Goal: Book appointment/travel/reservation

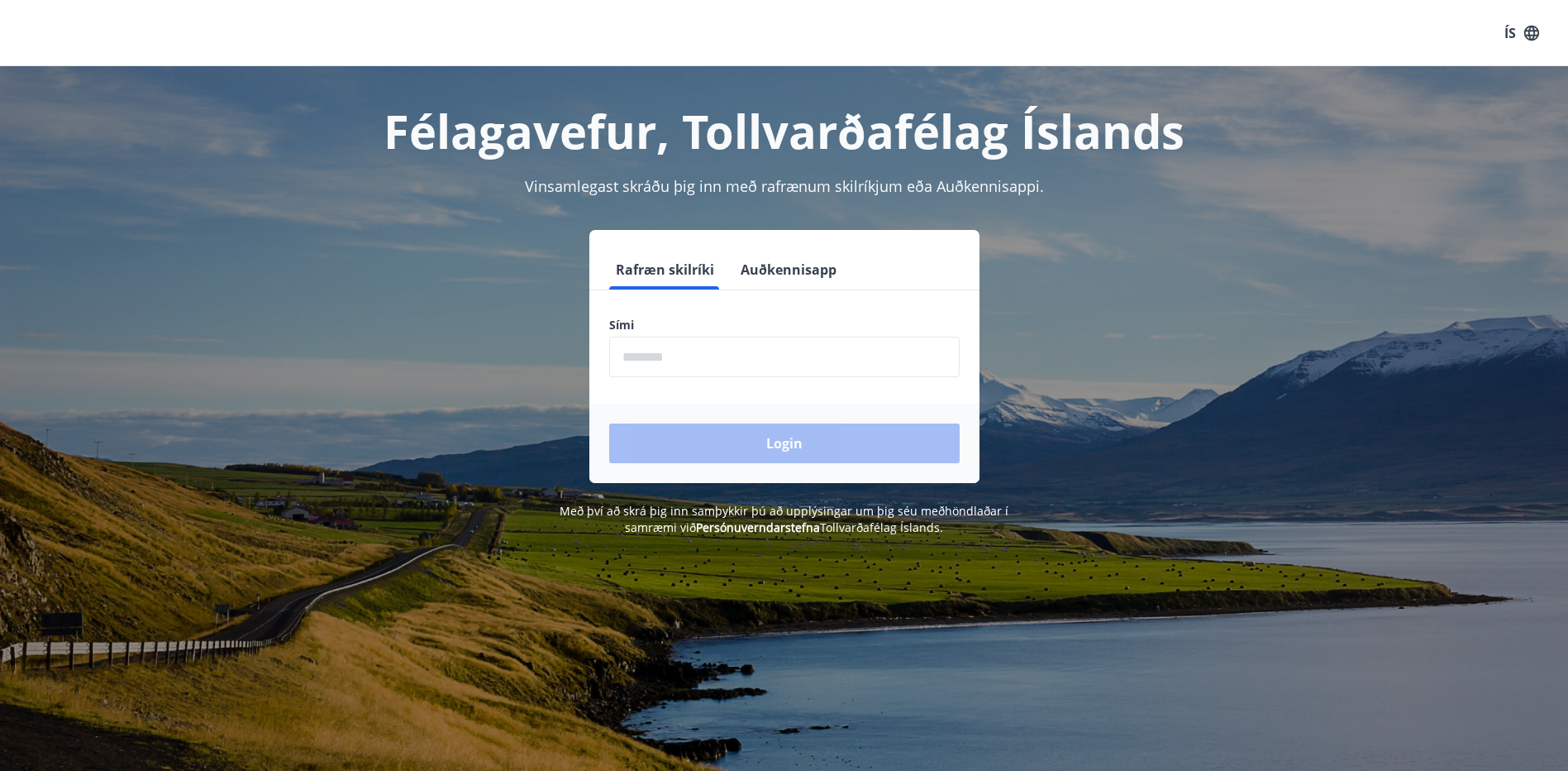
click at [658, 356] on input "phone" at bounding box center [784, 357] width 350 height 40
type input "********"
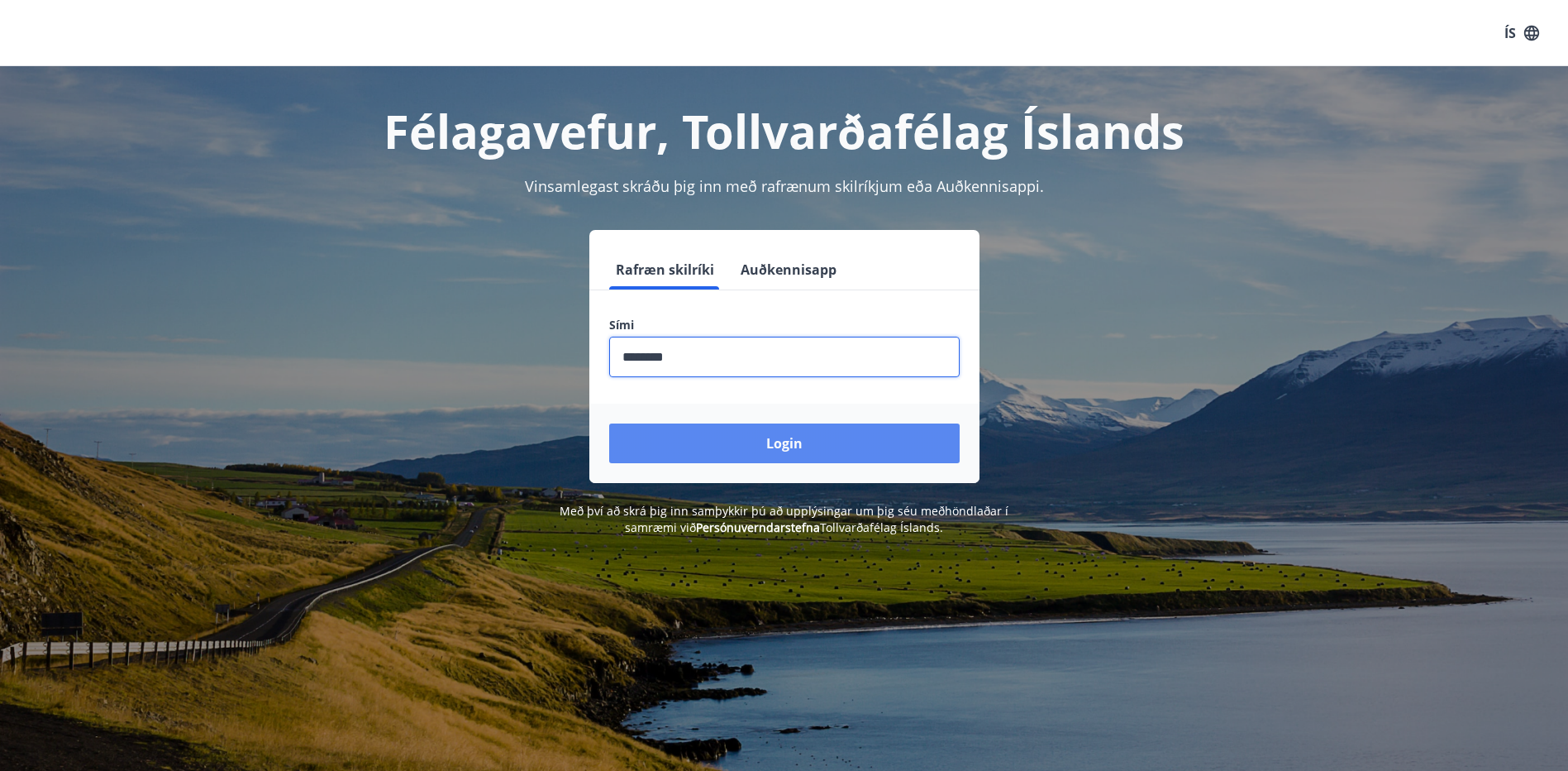
click at [675, 437] on button "Login" at bounding box center [784, 443] width 350 height 40
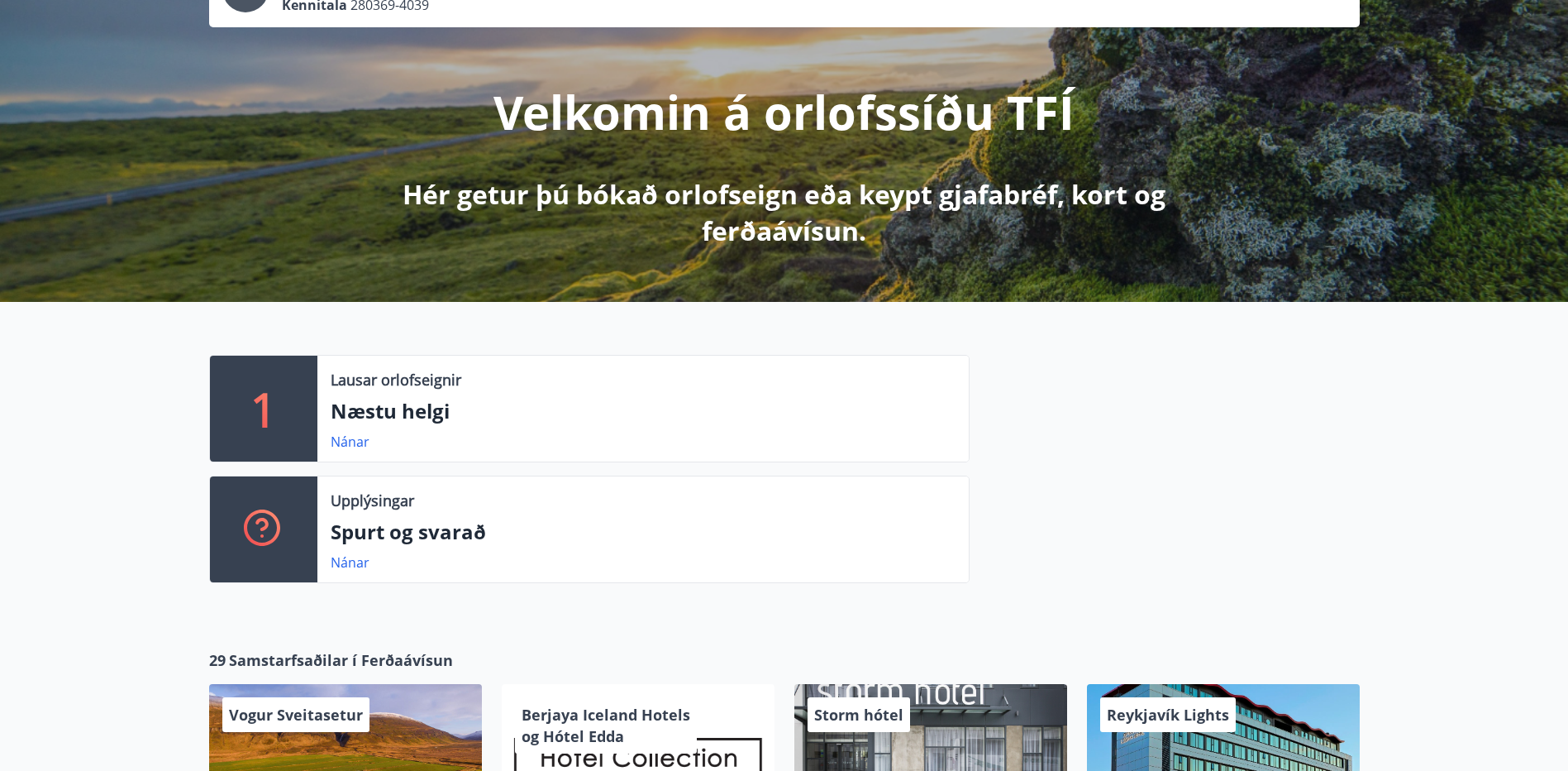
scroll to position [166, 0]
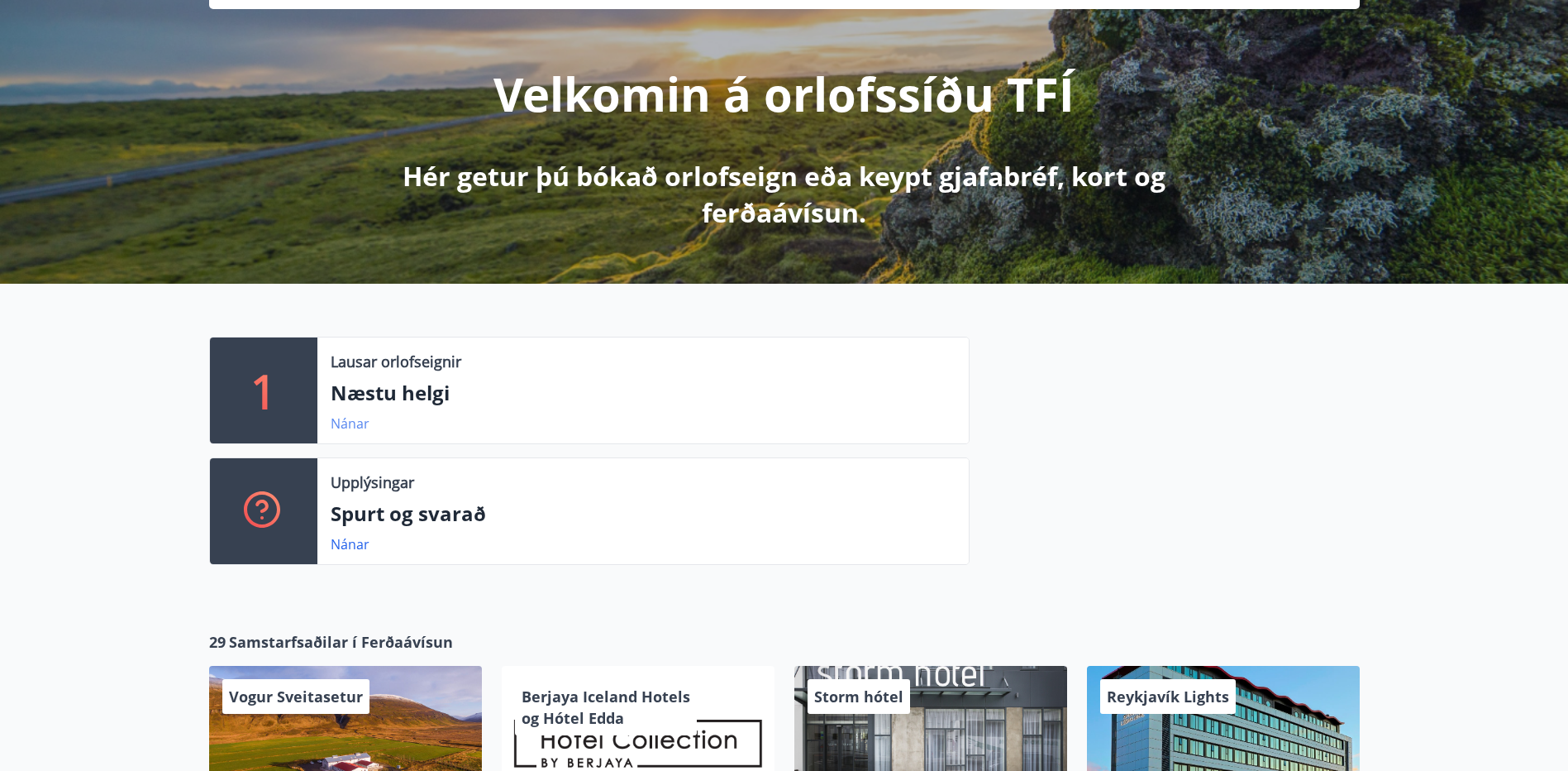
click at [351, 424] on link "Nánar" at bounding box center [350, 423] width 39 height 18
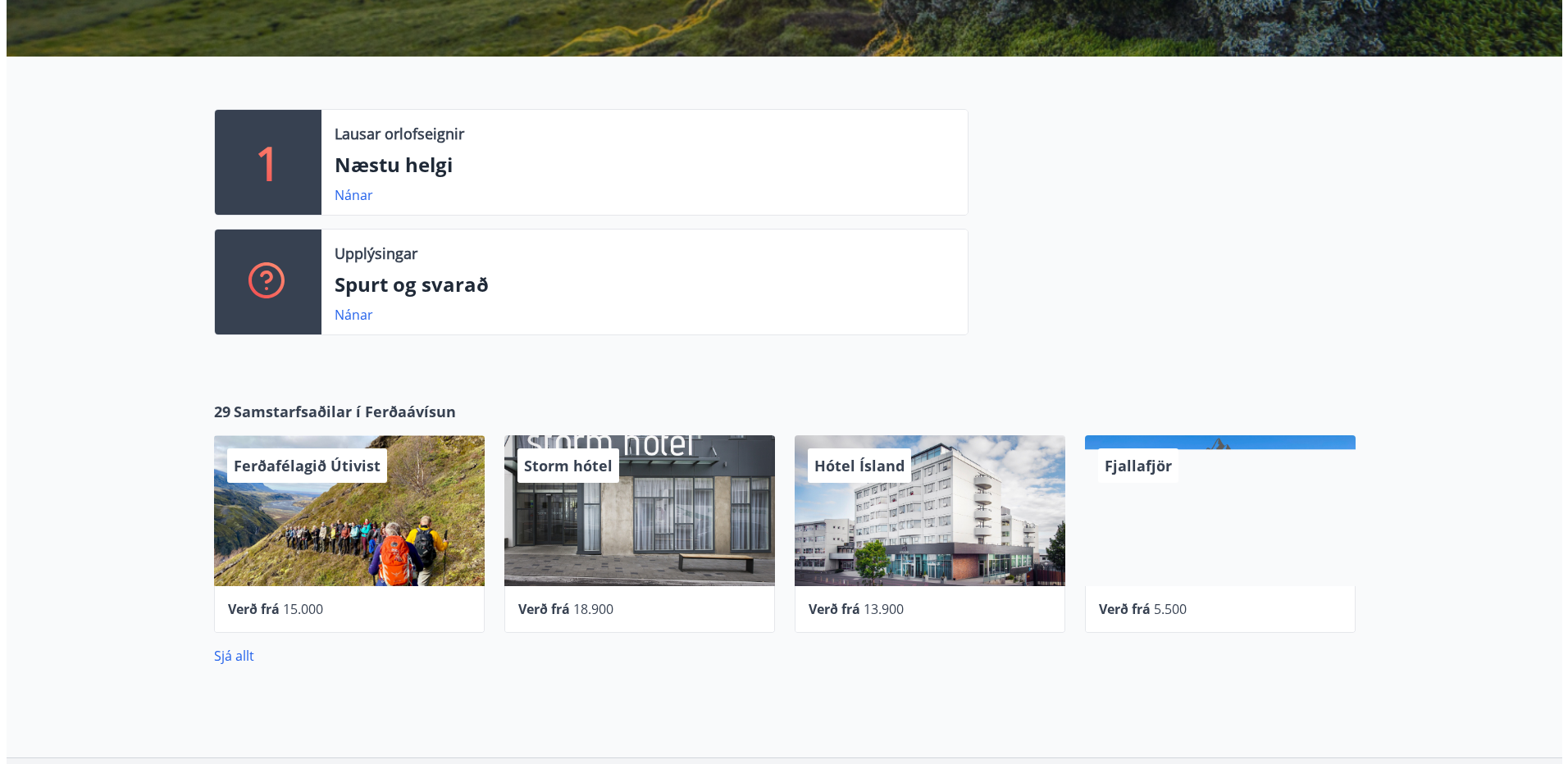
scroll to position [491, 0]
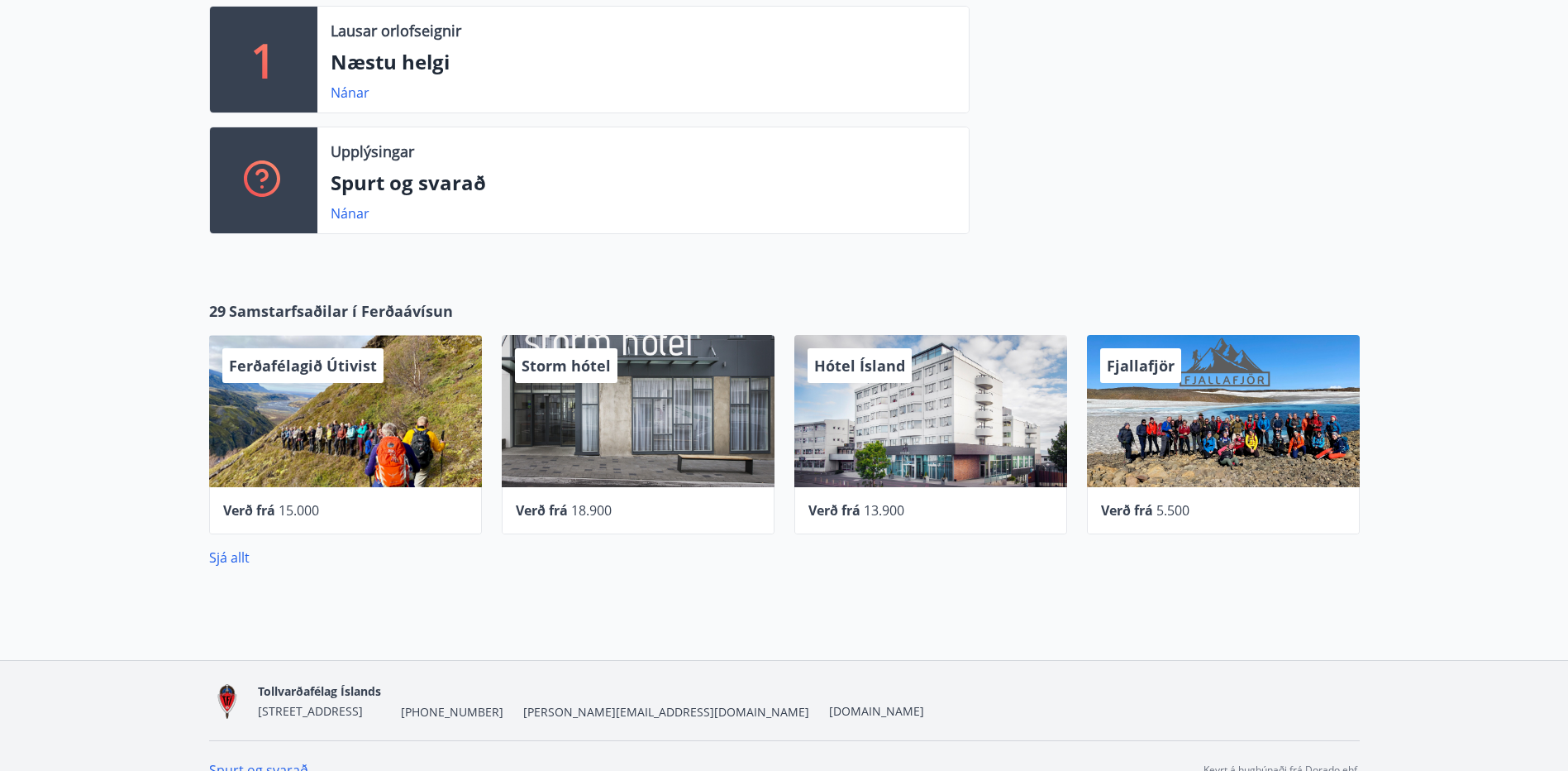
click at [294, 407] on div "Ferðafélagið Útivist" at bounding box center [345, 410] width 273 height 152
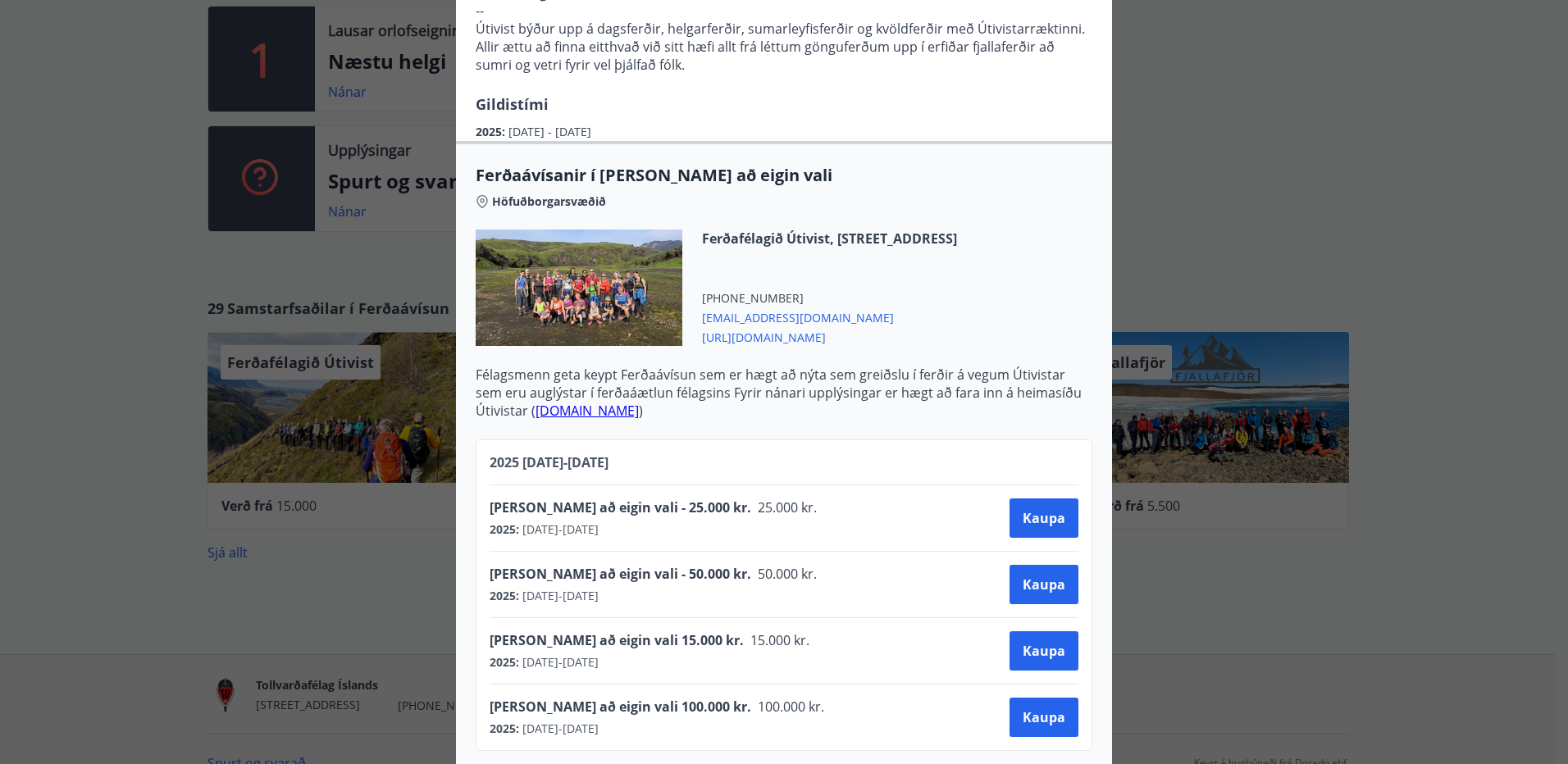
scroll to position [232, 0]
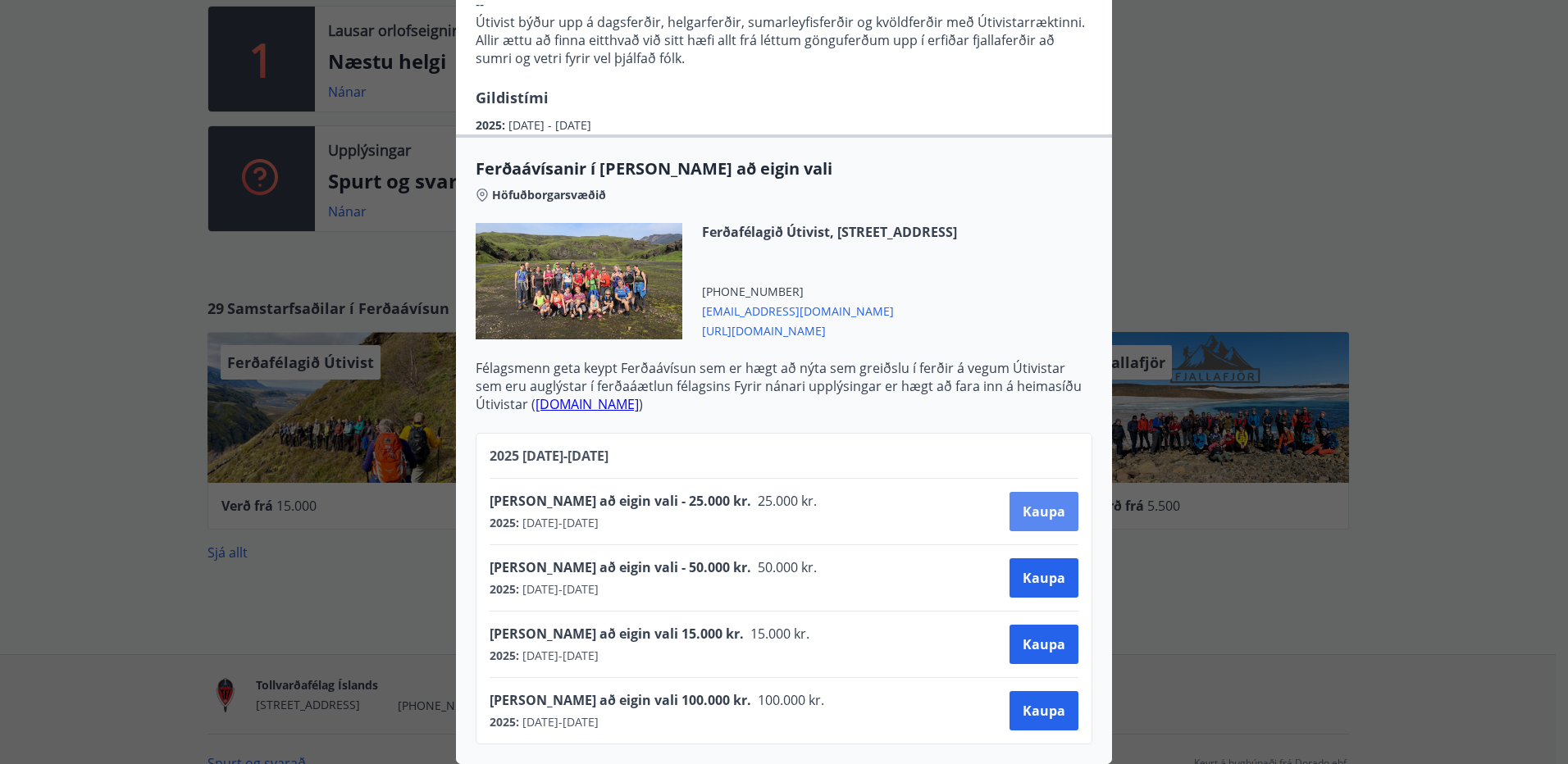
click at [1043, 502] on span "Kaupa" at bounding box center [1044, 511] width 43 height 18
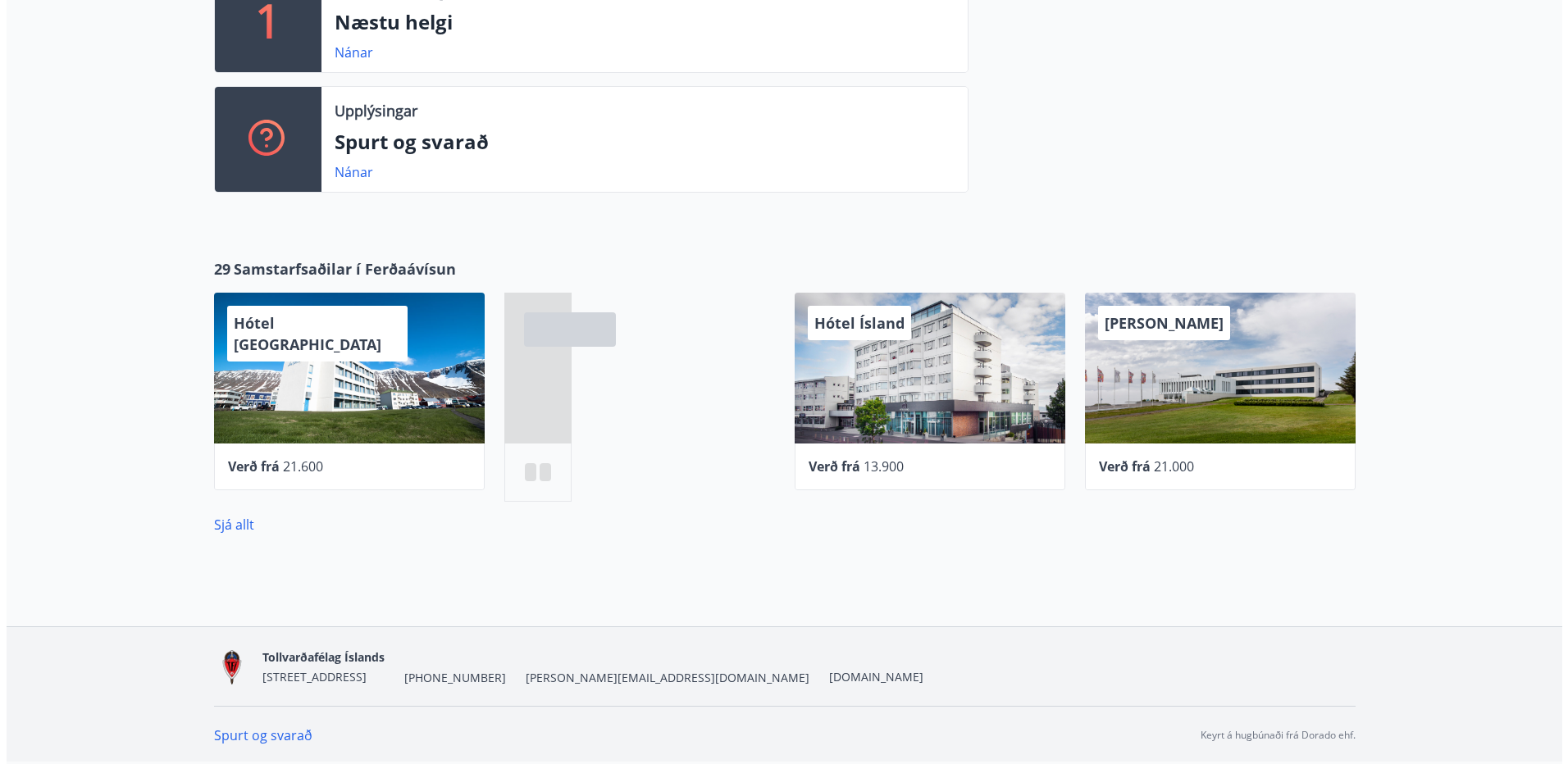
scroll to position [520, 0]
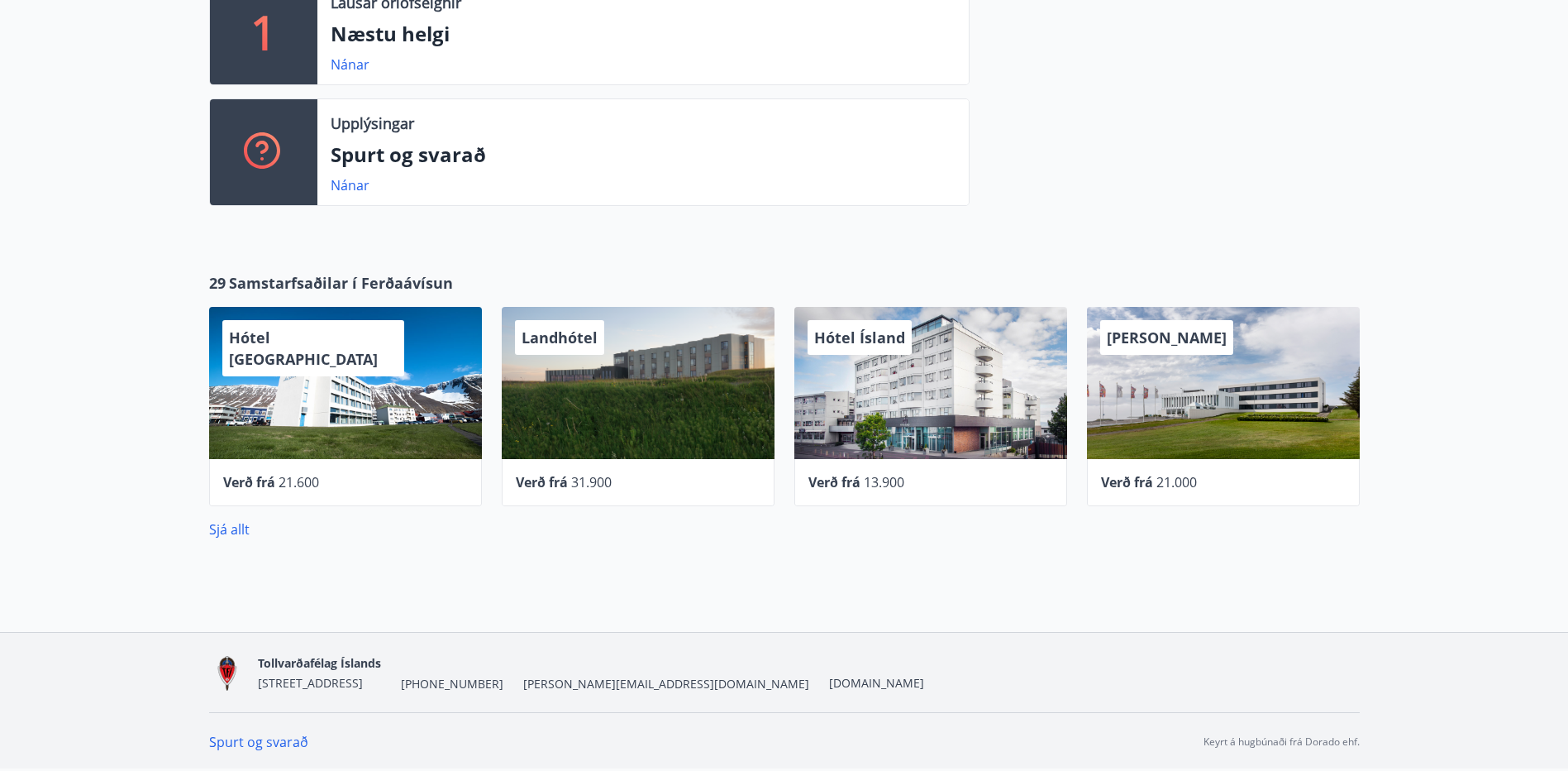
click at [293, 374] on div "Hótel [GEOGRAPHIC_DATA]" at bounding box center [345, 382] width 273 height 152
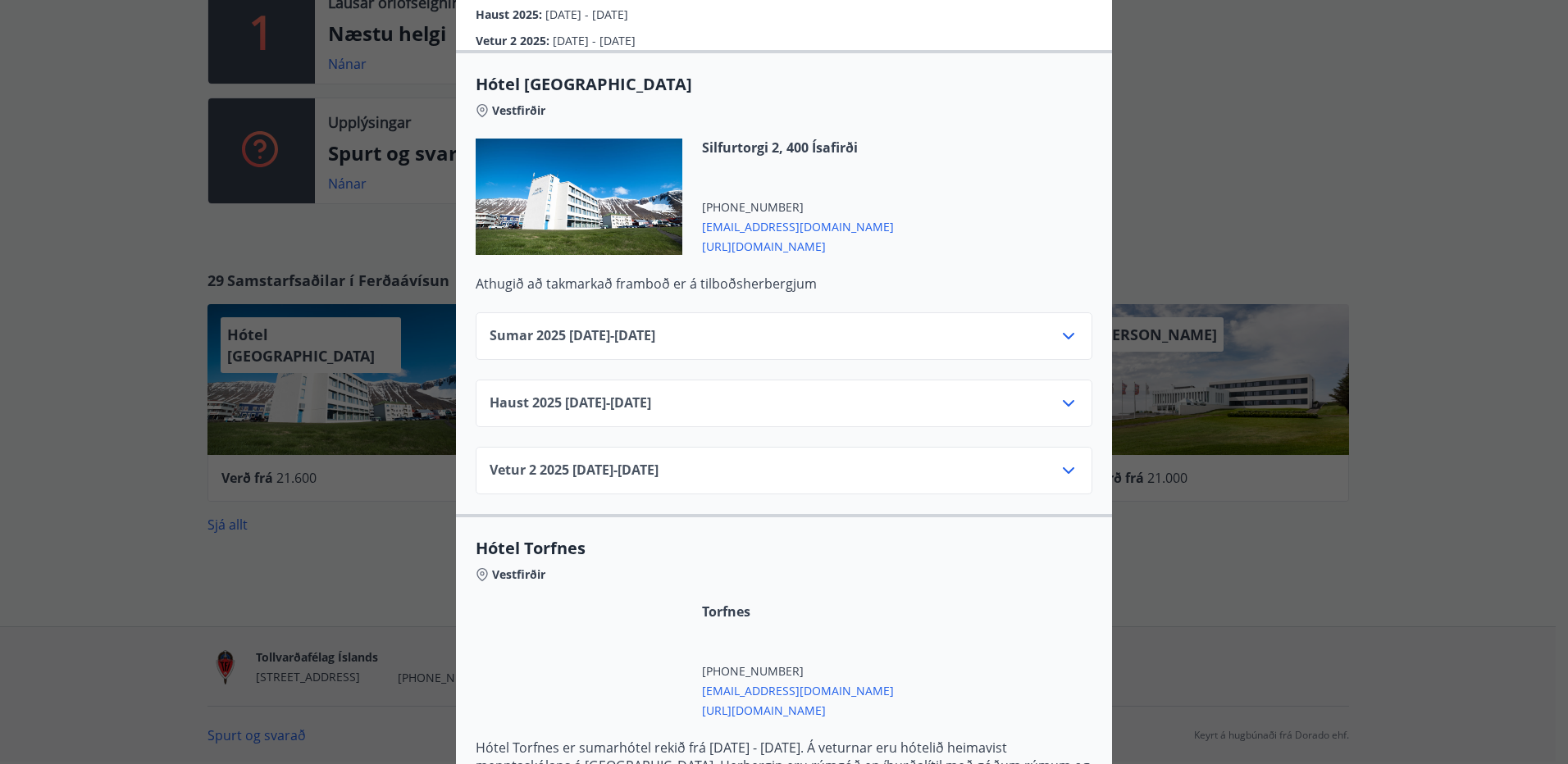
scroll to position [409, 0]
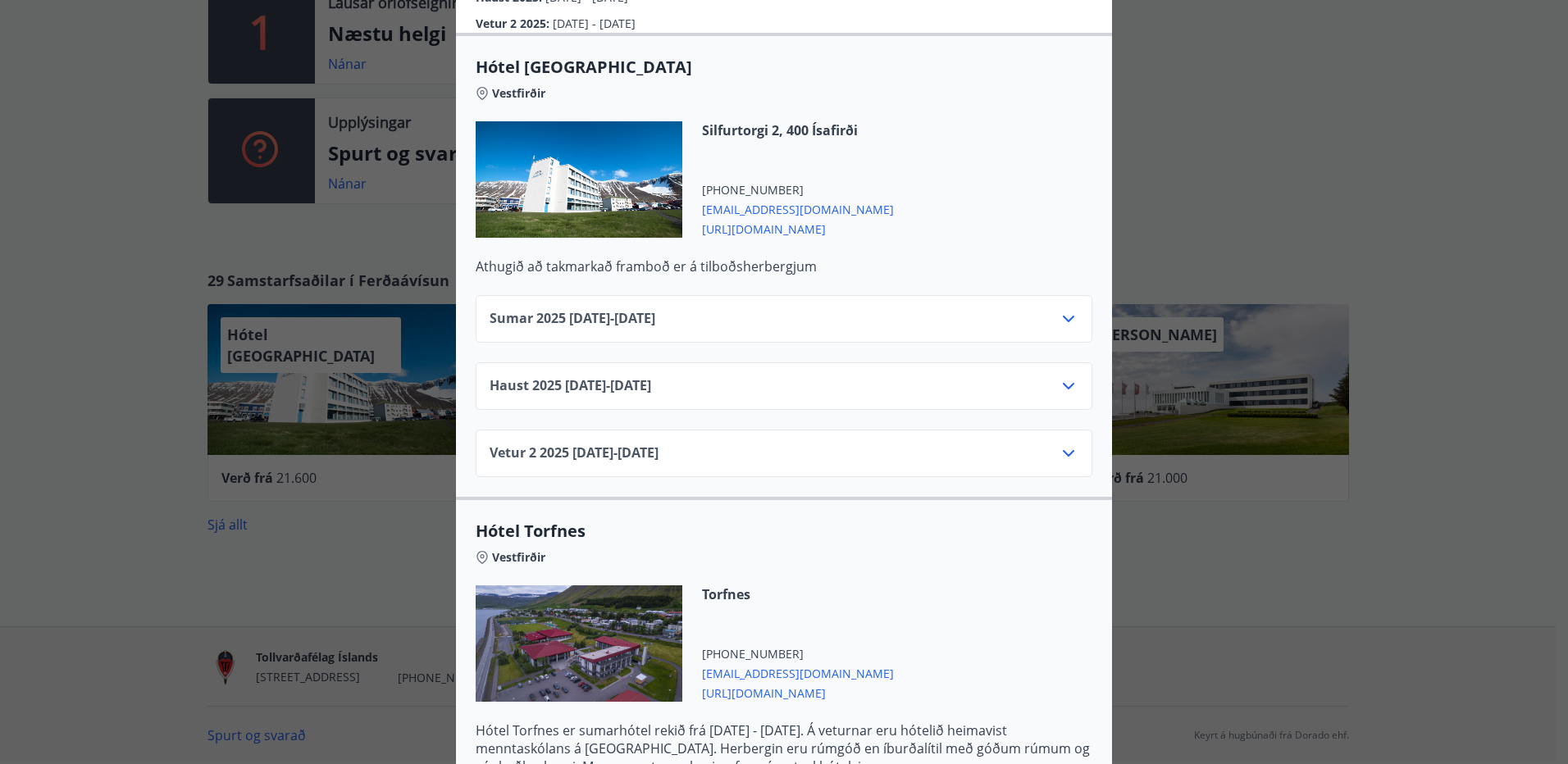
click at [1058, 309] on icon at bounding box center [1068, 319] width 20 height 20
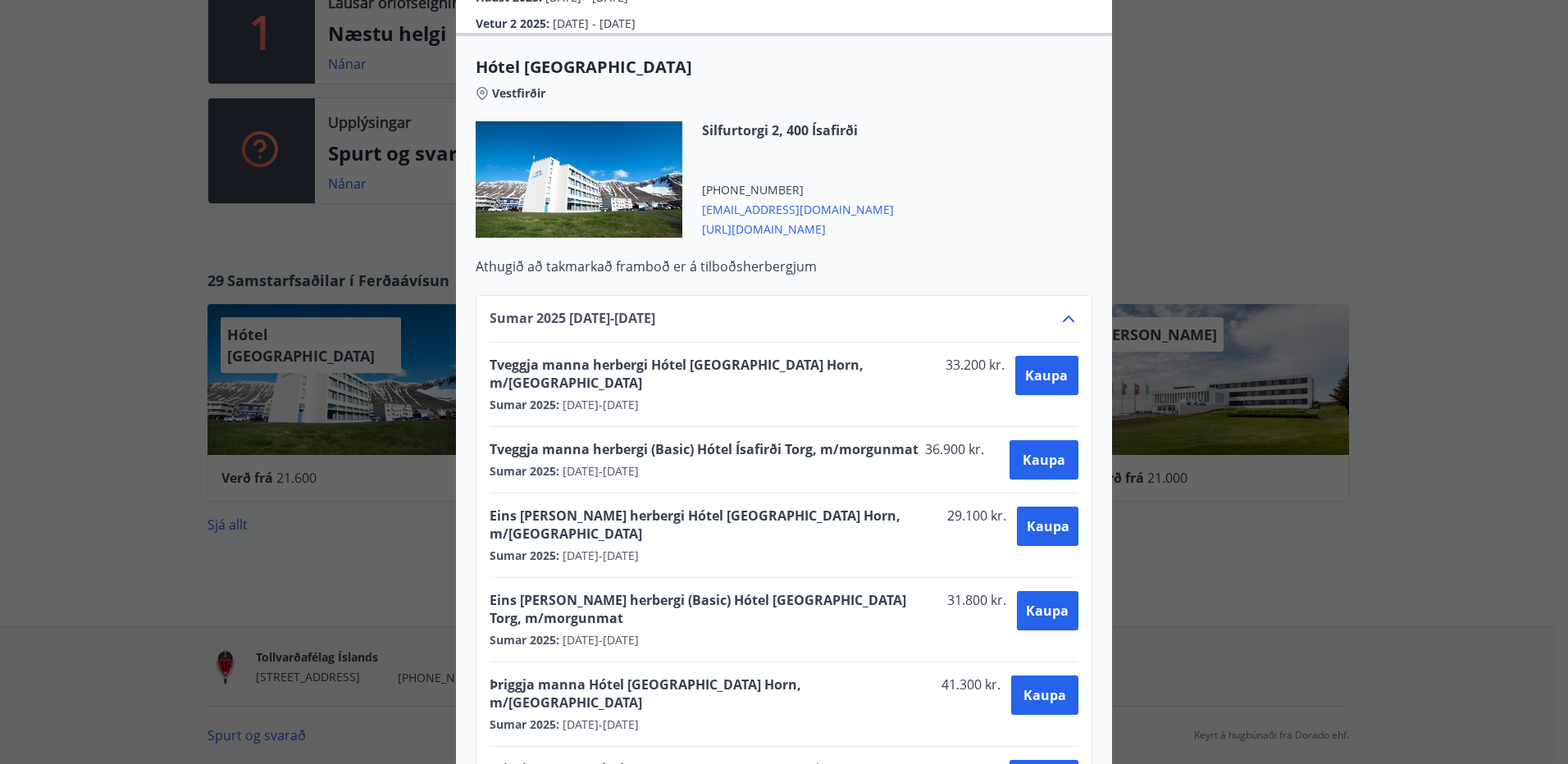
scroll to position [491, 0]
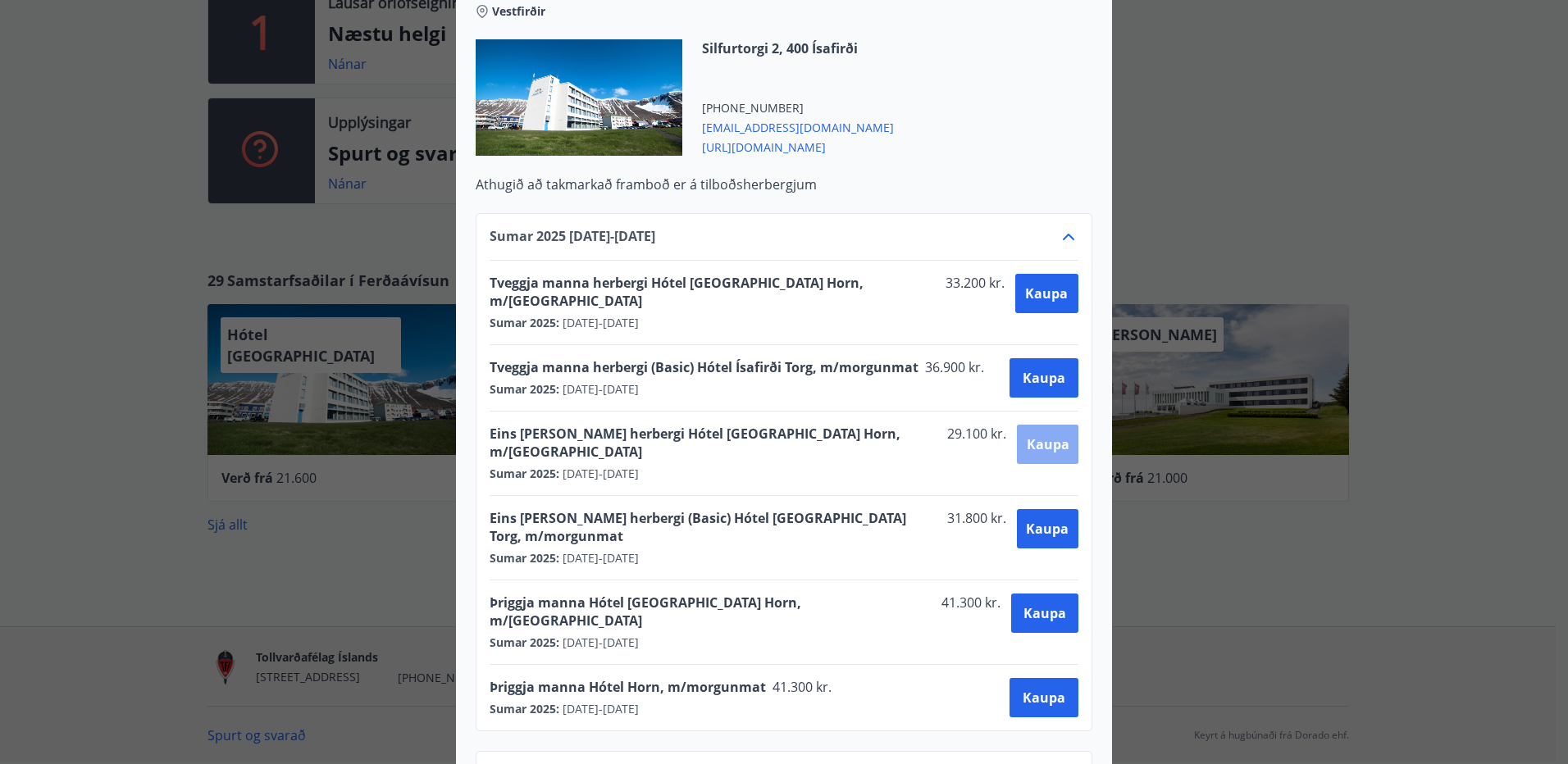
click at [1033, 435] on span "Kaupa" at bounding box center [1047, 444] width 43 height 18
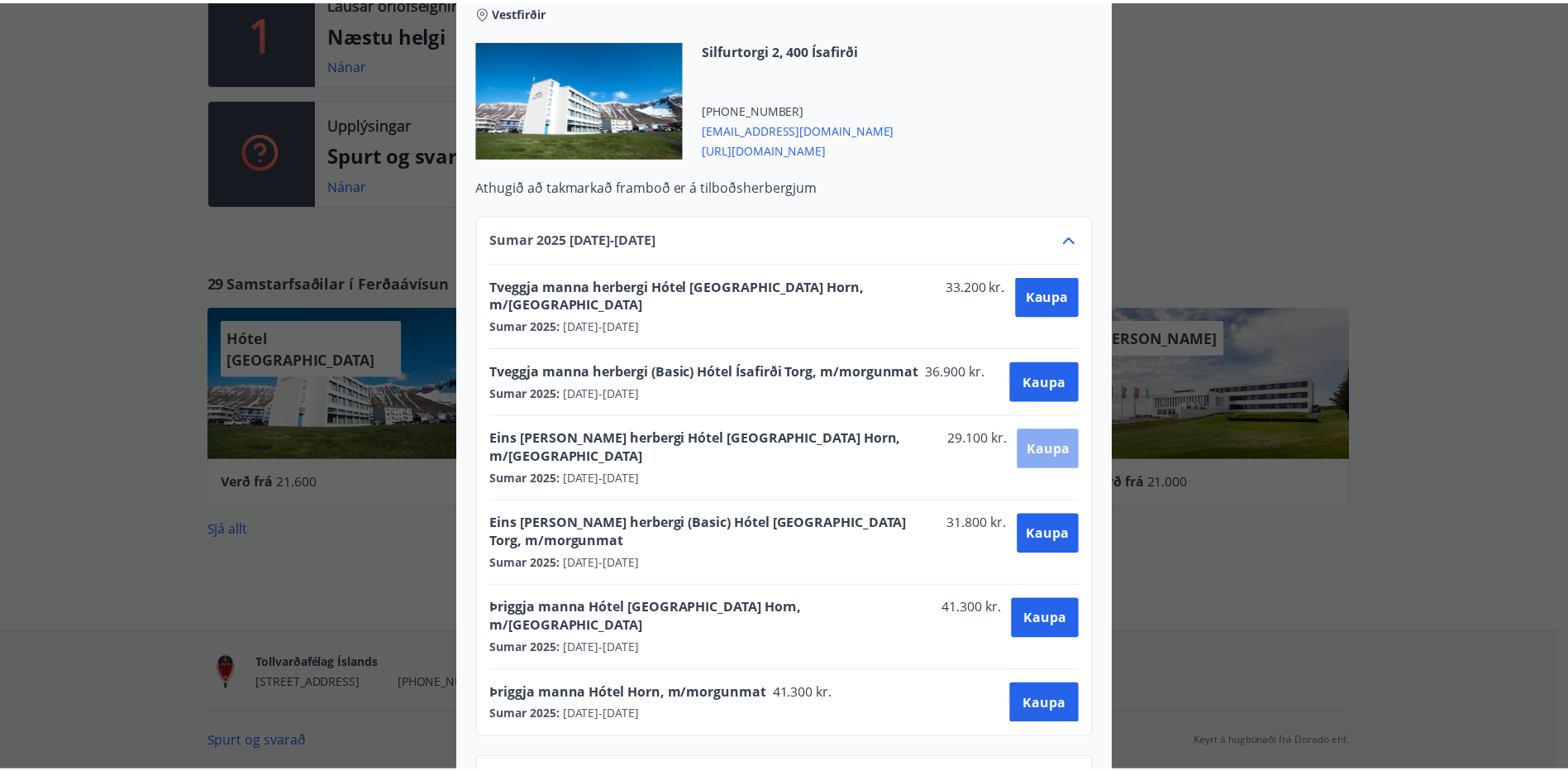
scroll to position [3, 0]
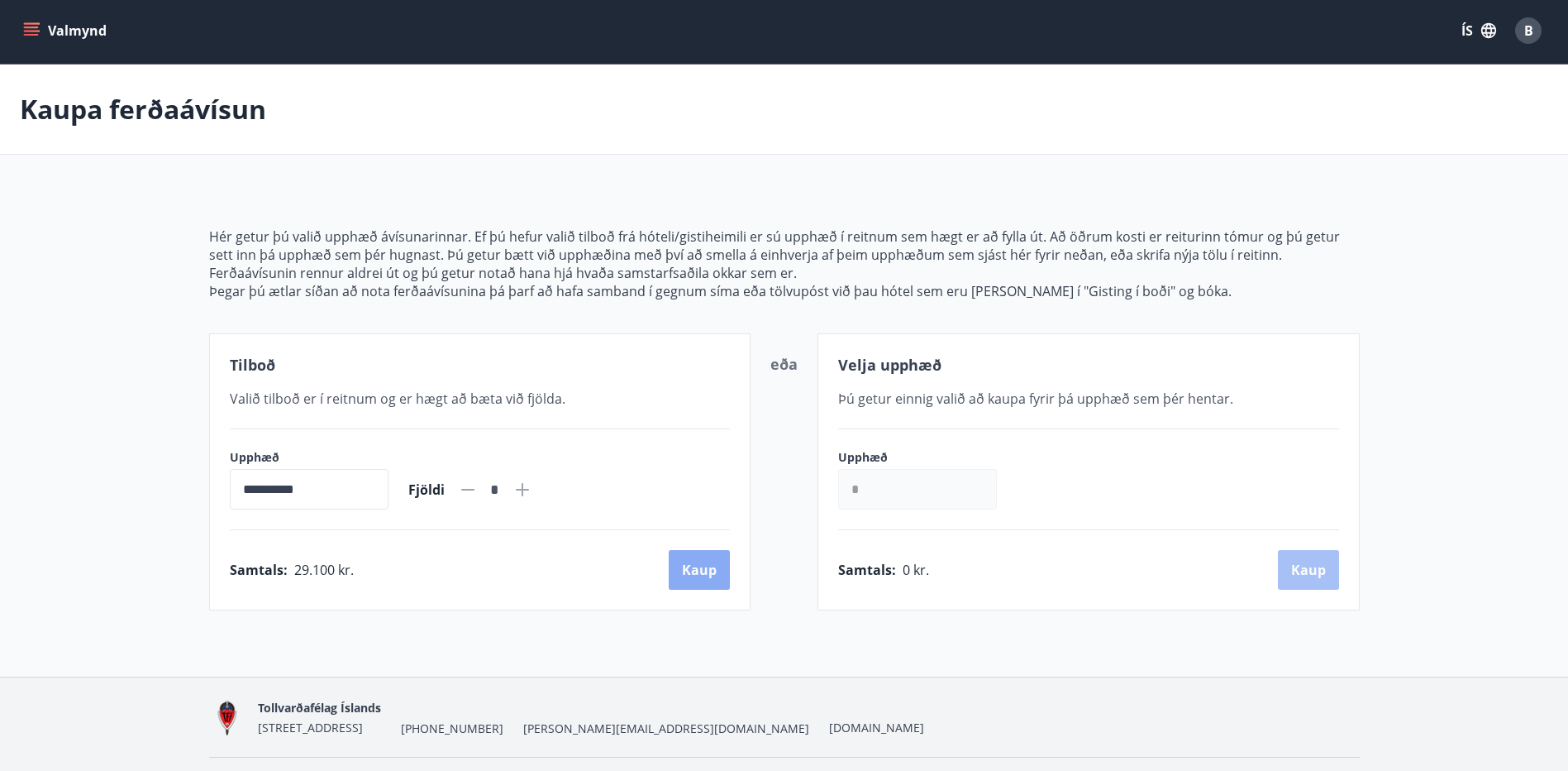
click at [706, 561] on button "Kaup" at bounding box center [699, 570] width 62 height 40
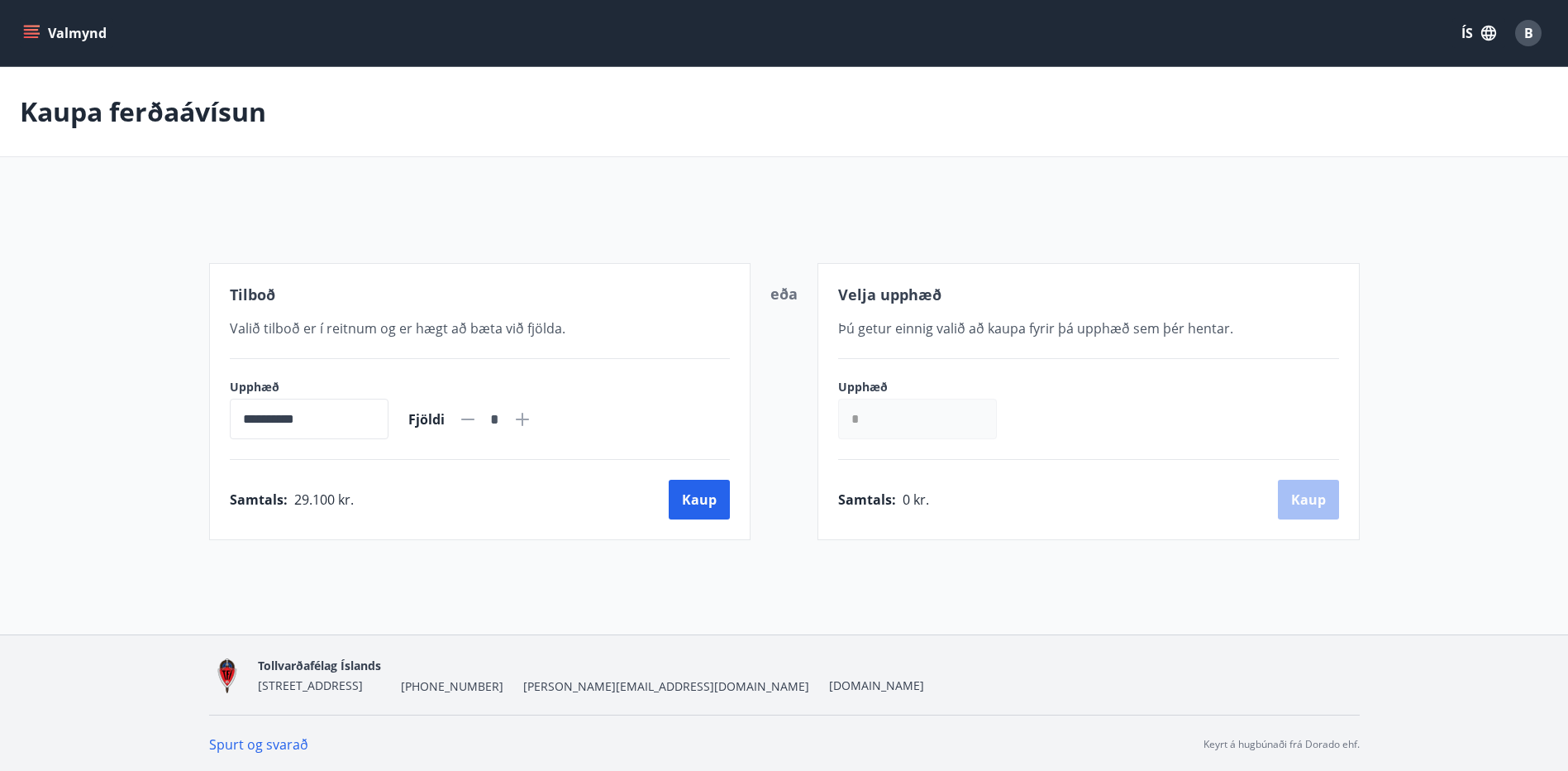
scroll to position [3, 0]
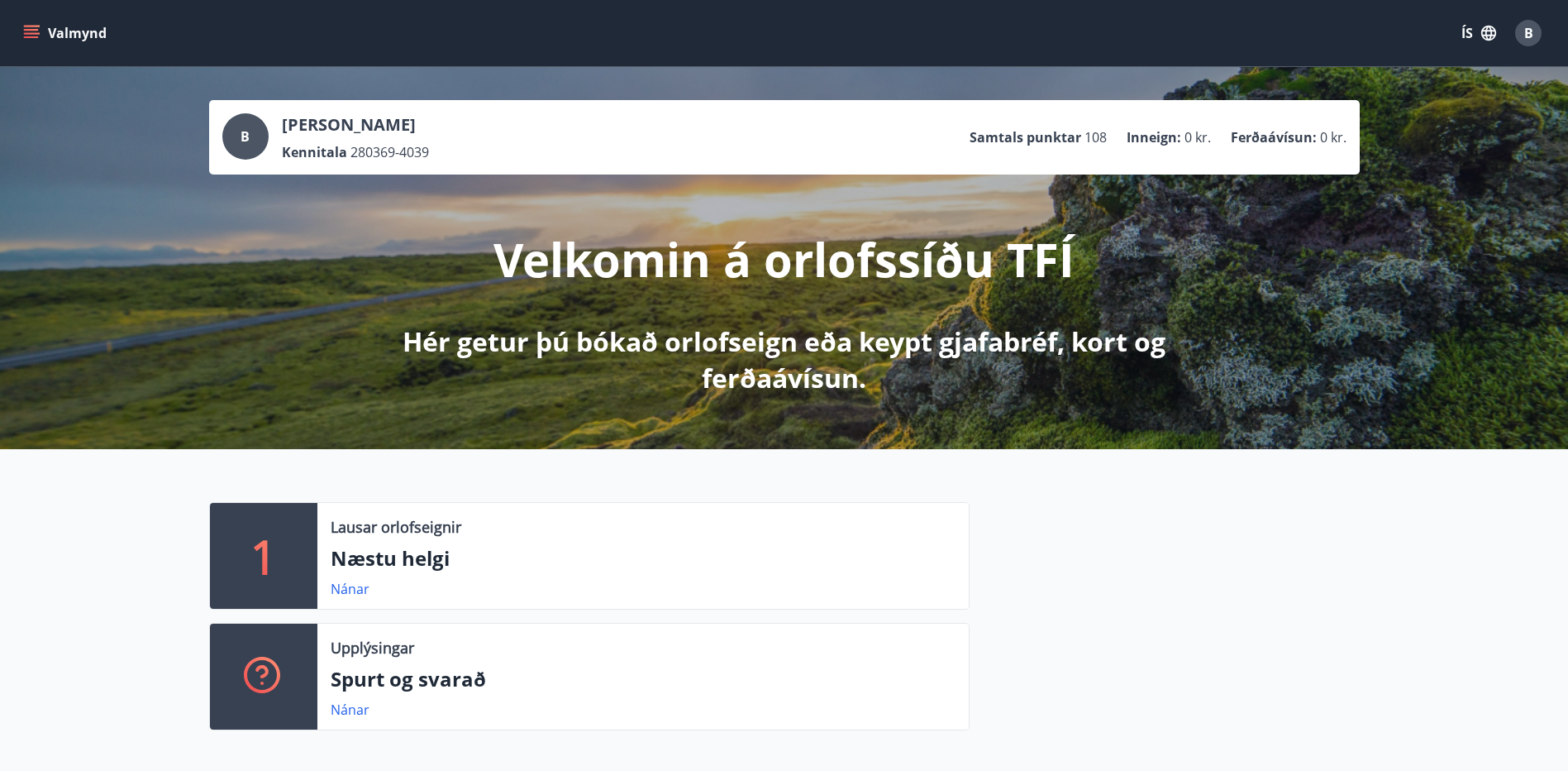
click at [1097, 139] on span "108" at bounding box center [1095, 137] width 22 height 18
click at [28, 34] on icon "menu" at bounding box center [33, 33] width 18 height 2
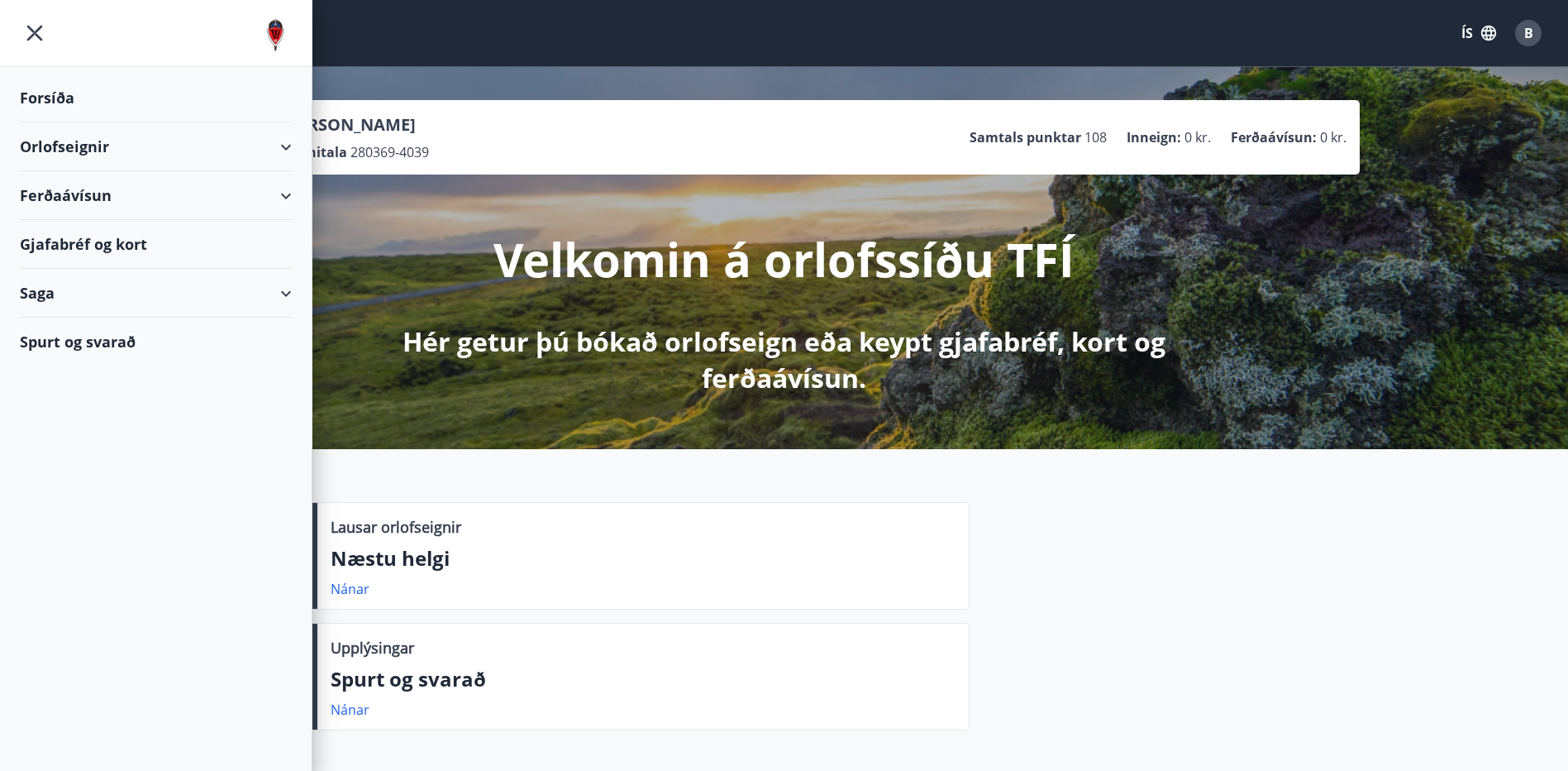
click at [281, 144] on div "Orlofseignir" at bounding box center [156, 146] width 272 height 49
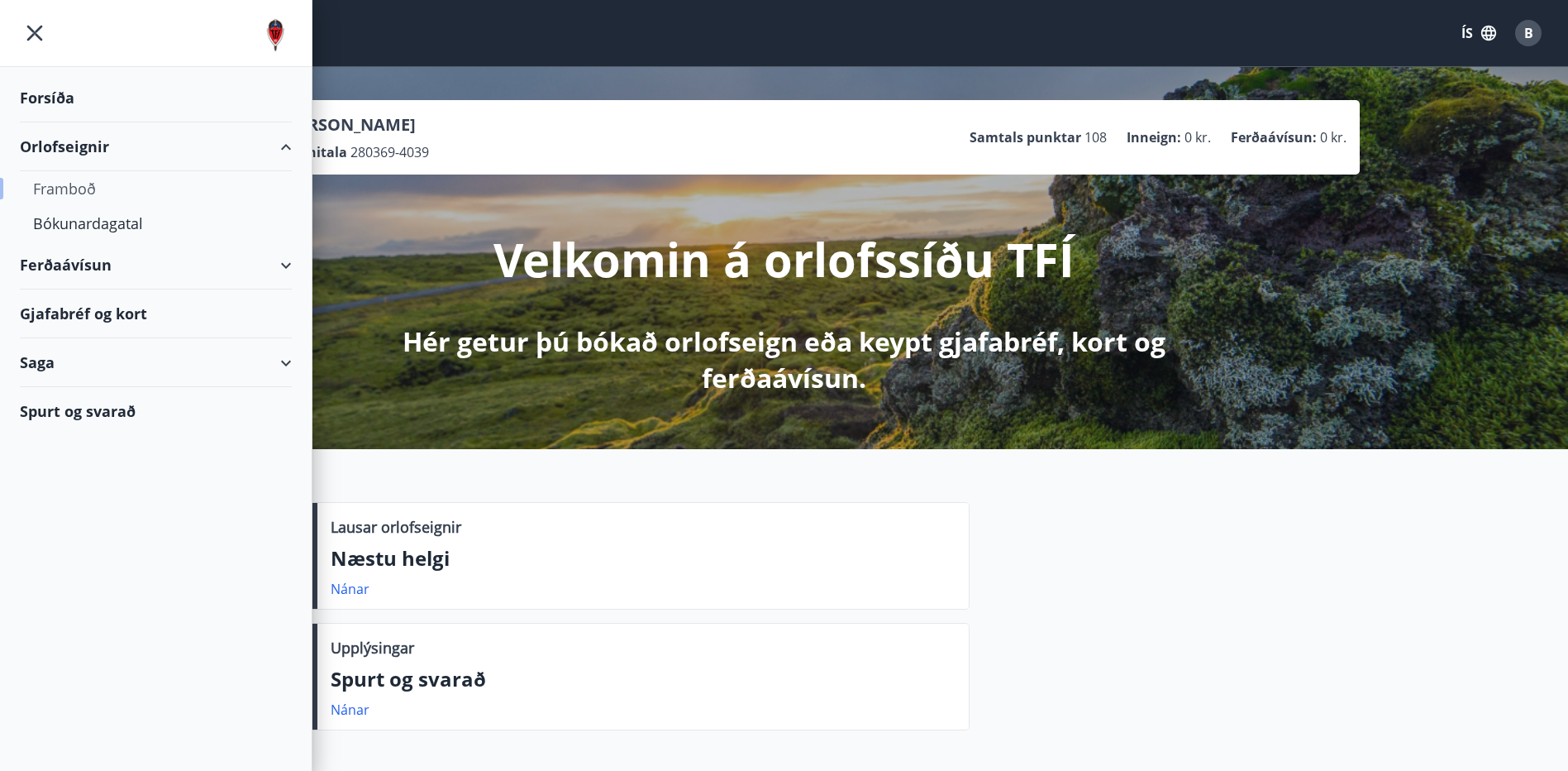
click at [68, 190] on div "Framboð" at bounding box center [155, 189] width 246 height 35
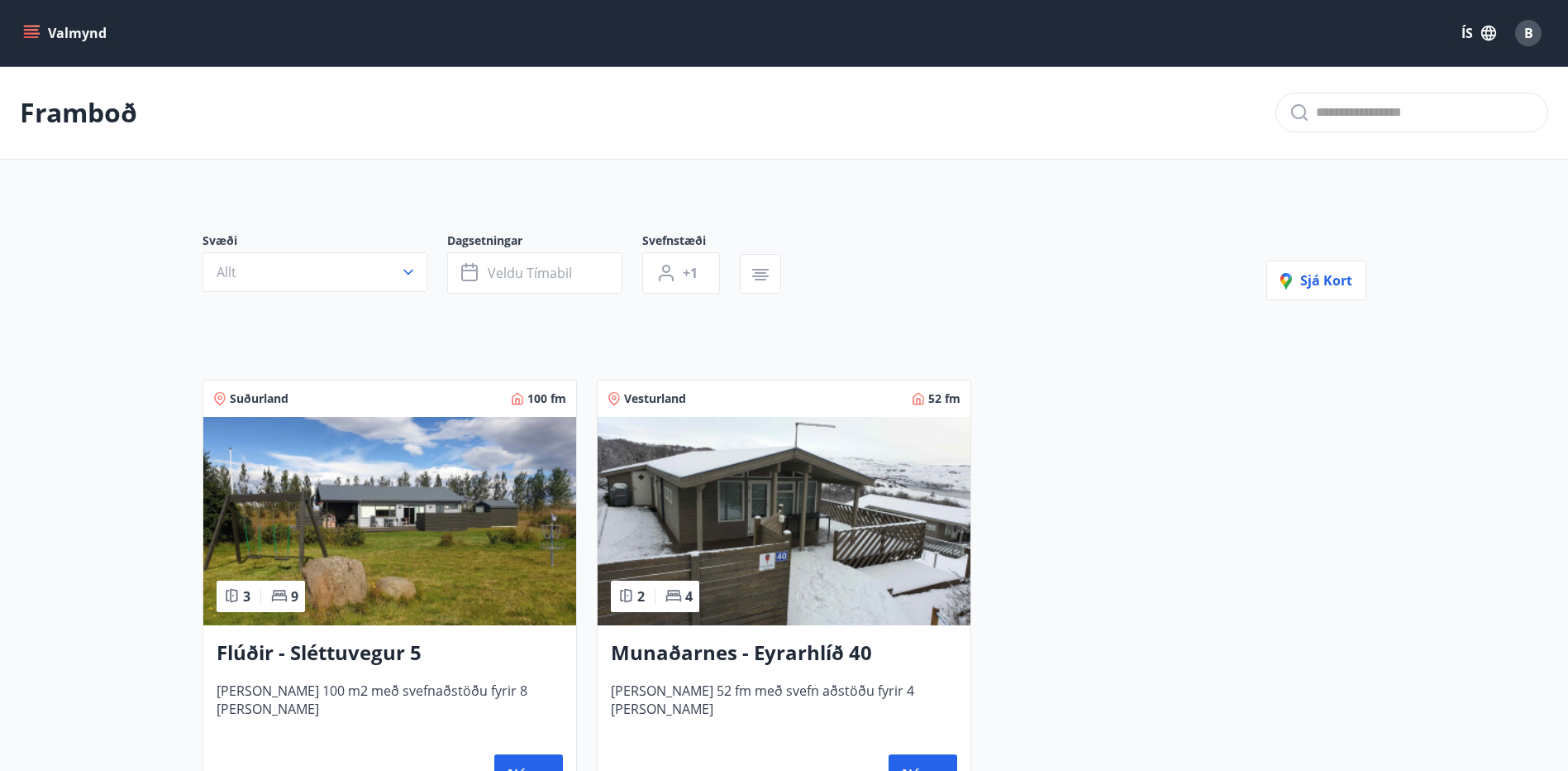
scroll to position [83, 0]
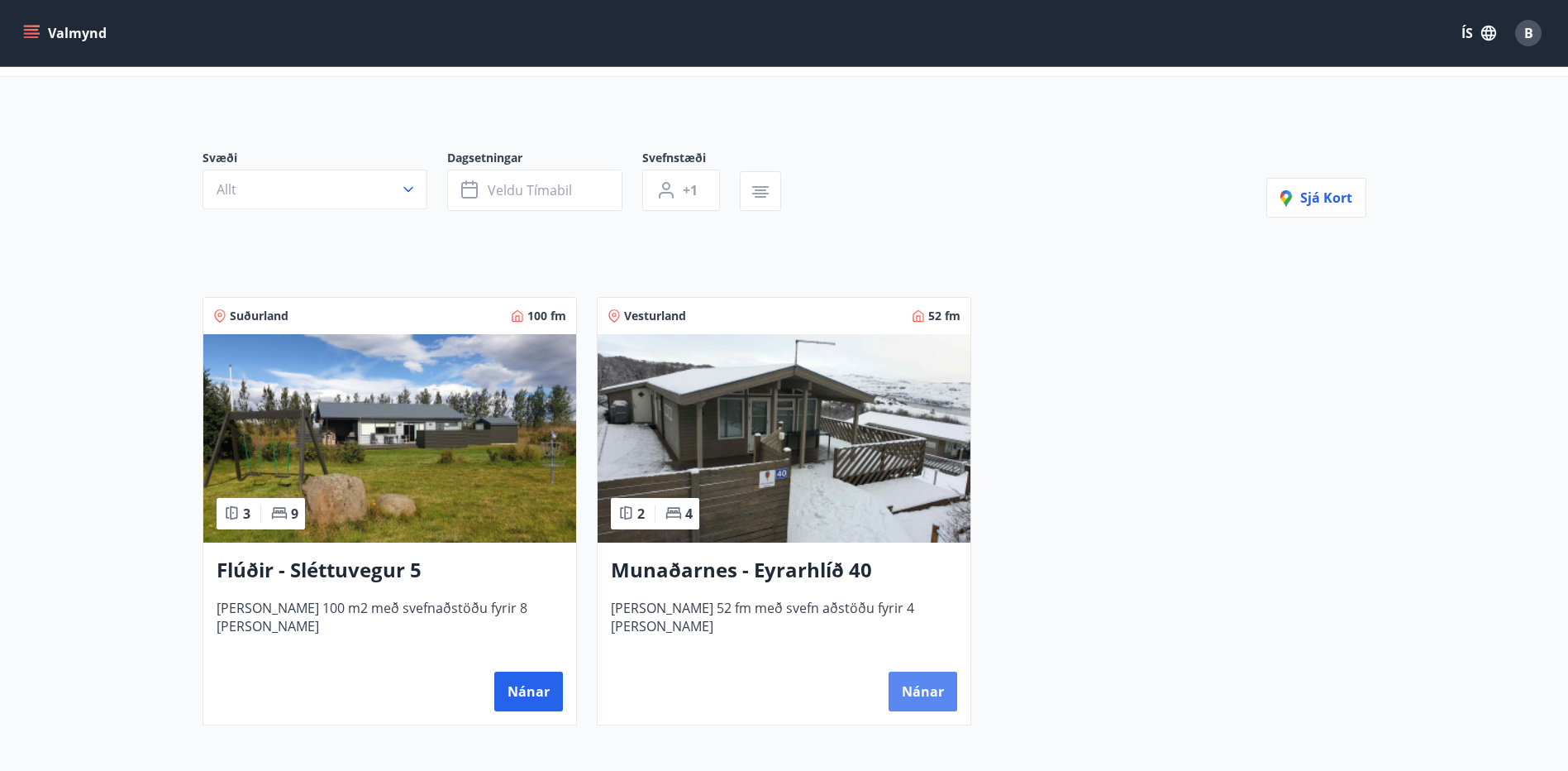
click at [922, 697] on button "Nánar" at bounding box center [922, 691] width 69 height 40
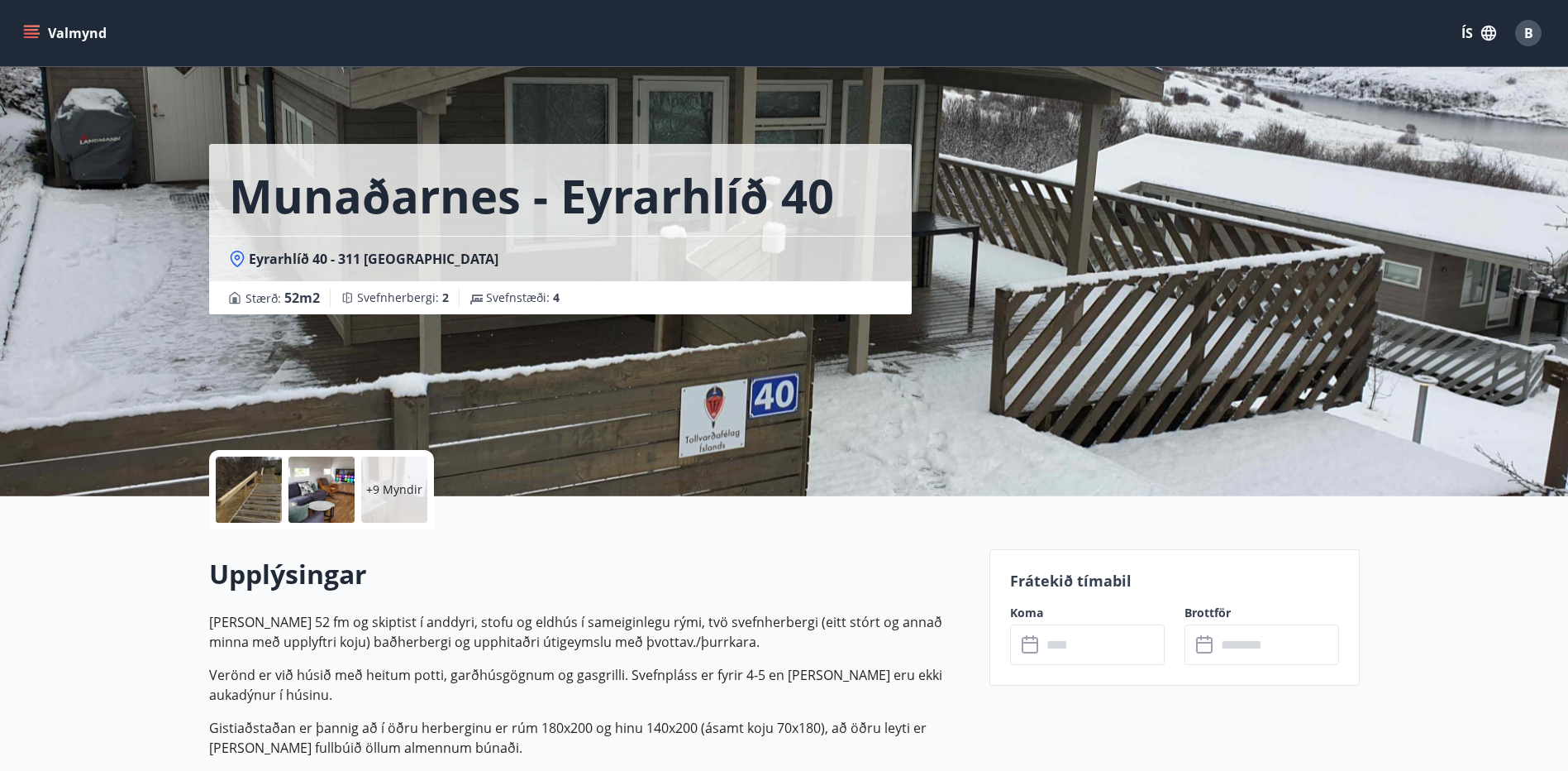
click at [1030, 648] on icon at bounding box center [1032, 645] width 20 height 20
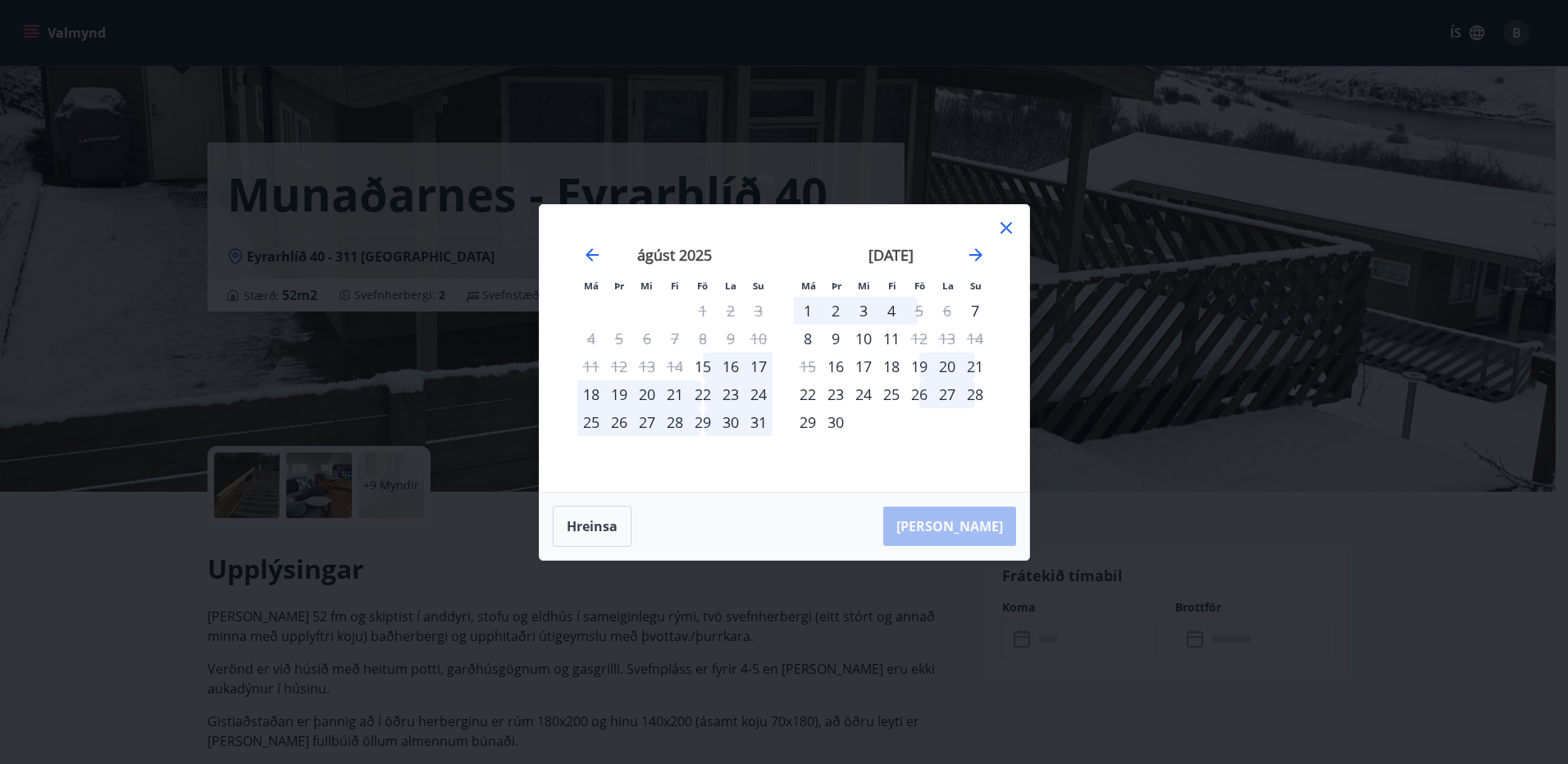
click at [728, 396] on div "23" at bounding box center [731, 394] width 28 height 28
click at [734, 425] on div "30" at bounding box center [731, 422] width 28 height 28
click at [731, 369] on div "16" at bounding box center [731, 366] width 28 height 28
click at [583, 536] on button "Hreinsa" at bounding box center [592, 526] width 78 height 41
click at [978, 254] on icon "Move forward to switch to the next month." at bounding box center [975, 254] width 13 height 13
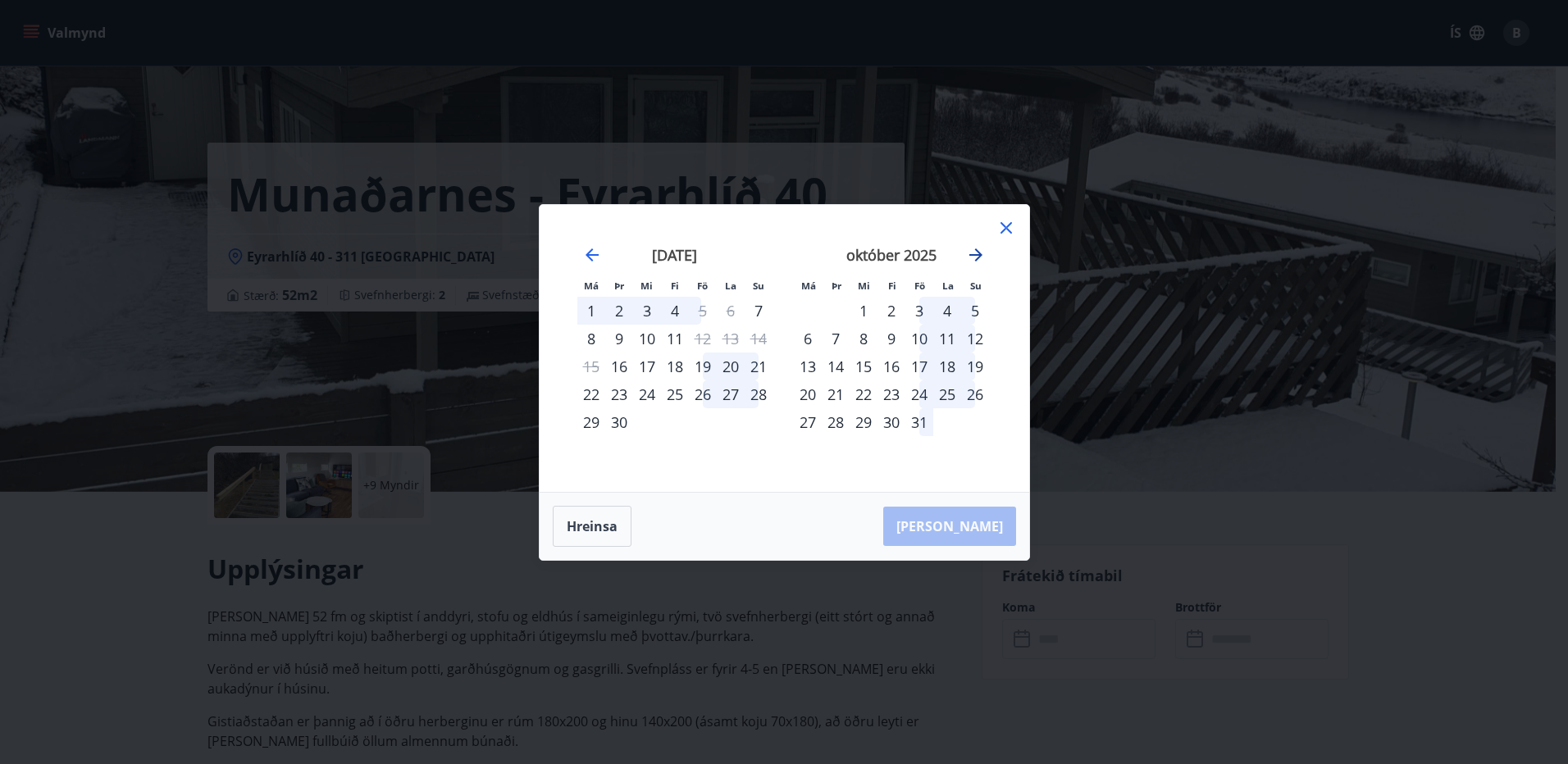
click at [981, 254] on icon "Move forward to switch to the next month." at bounding box center [975, 254] width 13 height 13
click at [1007, 228] on icon at bounding box center [1006, 228] width 12 height 12
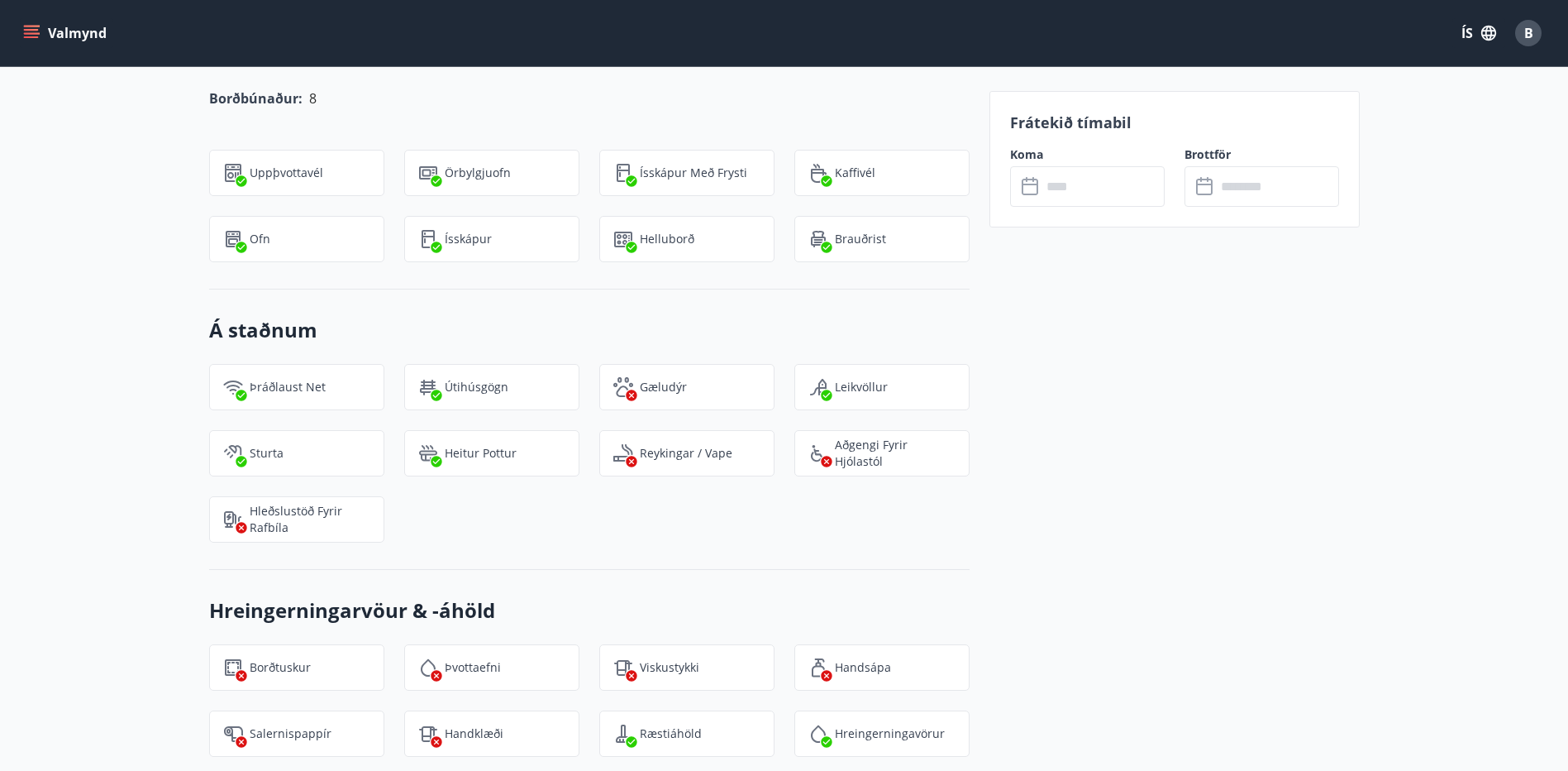
scroll to position [1405, 0]
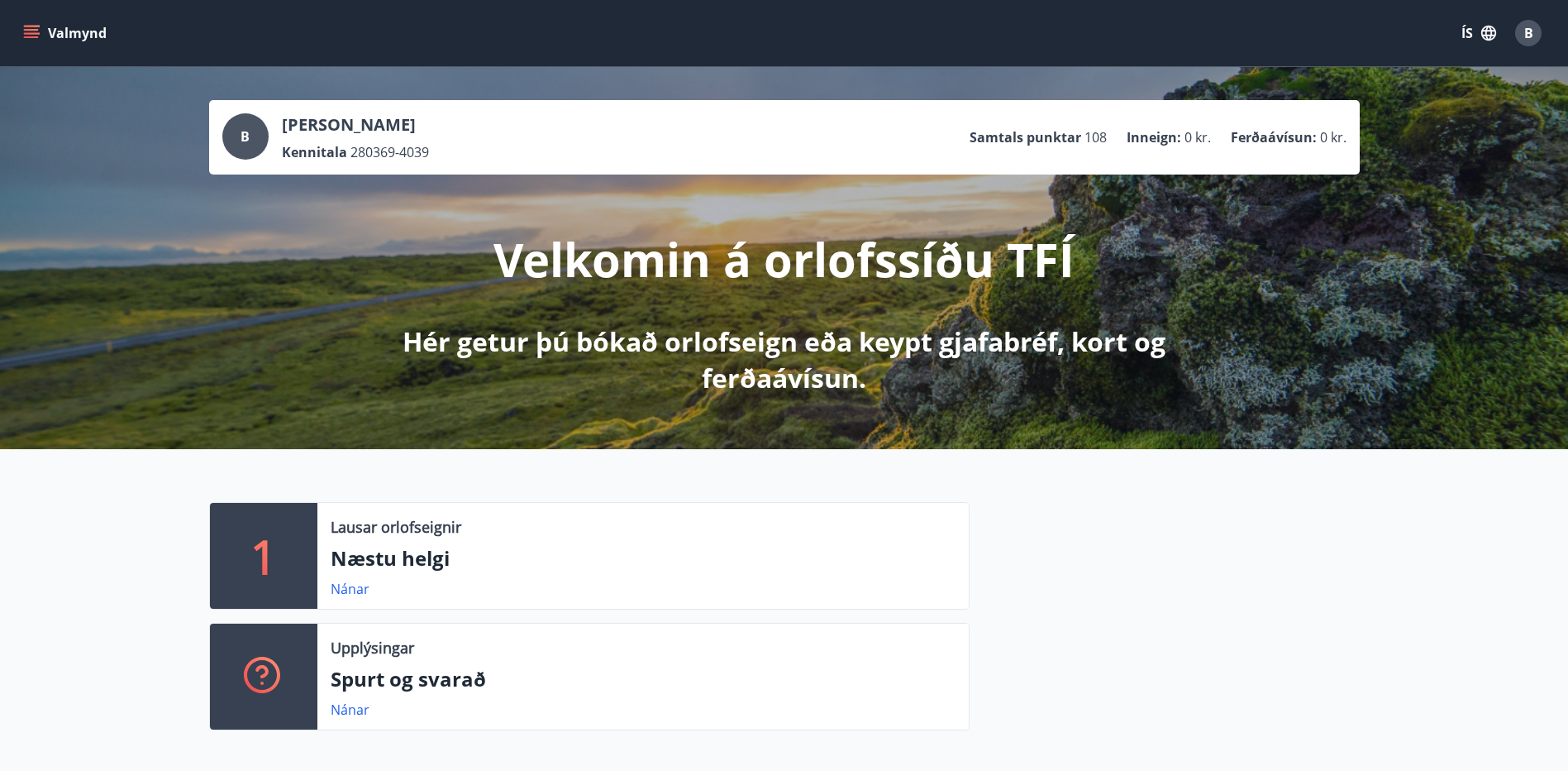
click at [34, 37] on icon "menu" at bounding box center [31, 38] width 15 height 2
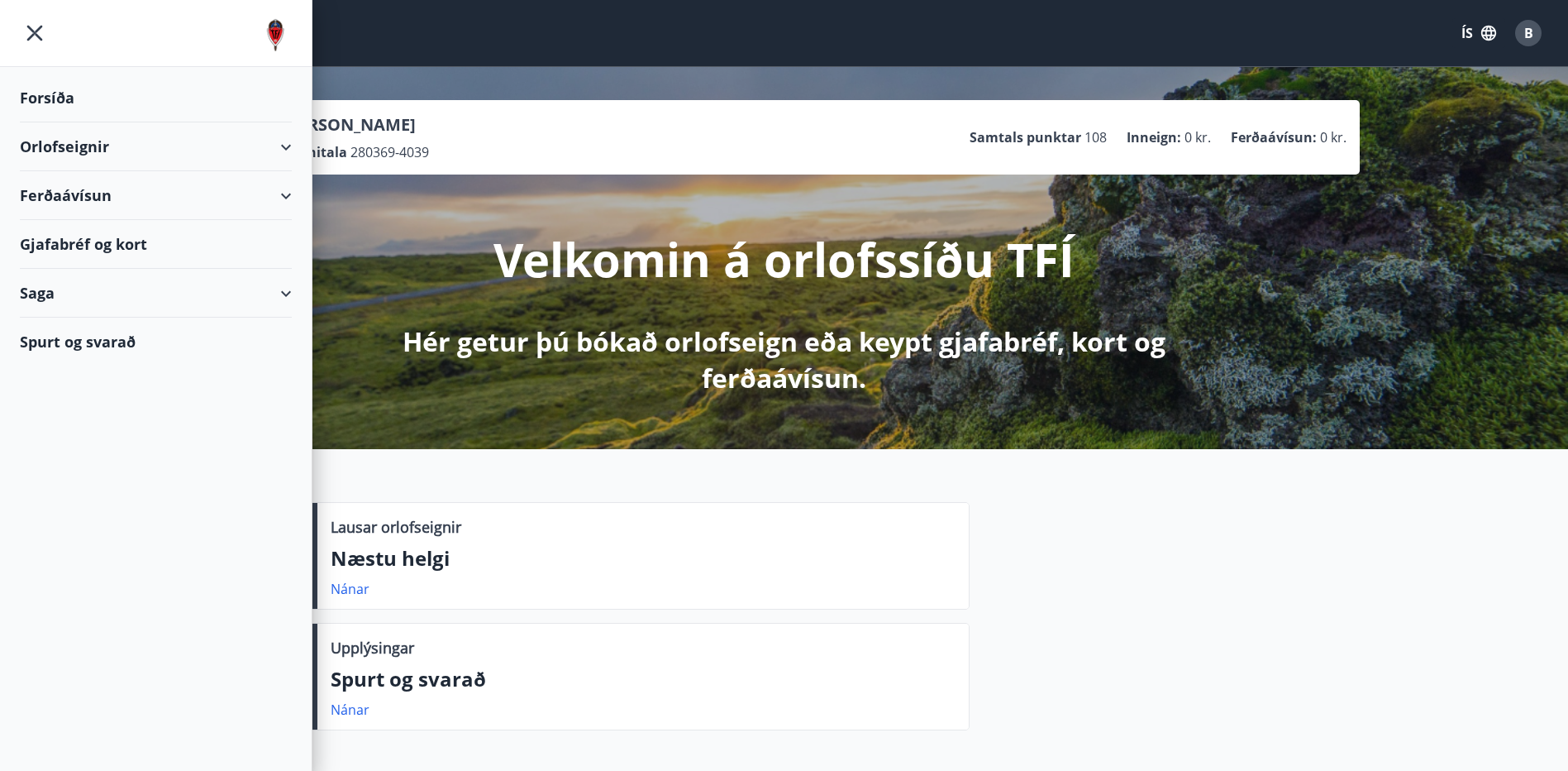
click at [143, 242] on div "Gjafabréf og kort" at bounding box center [156, 244] width 272 height 49
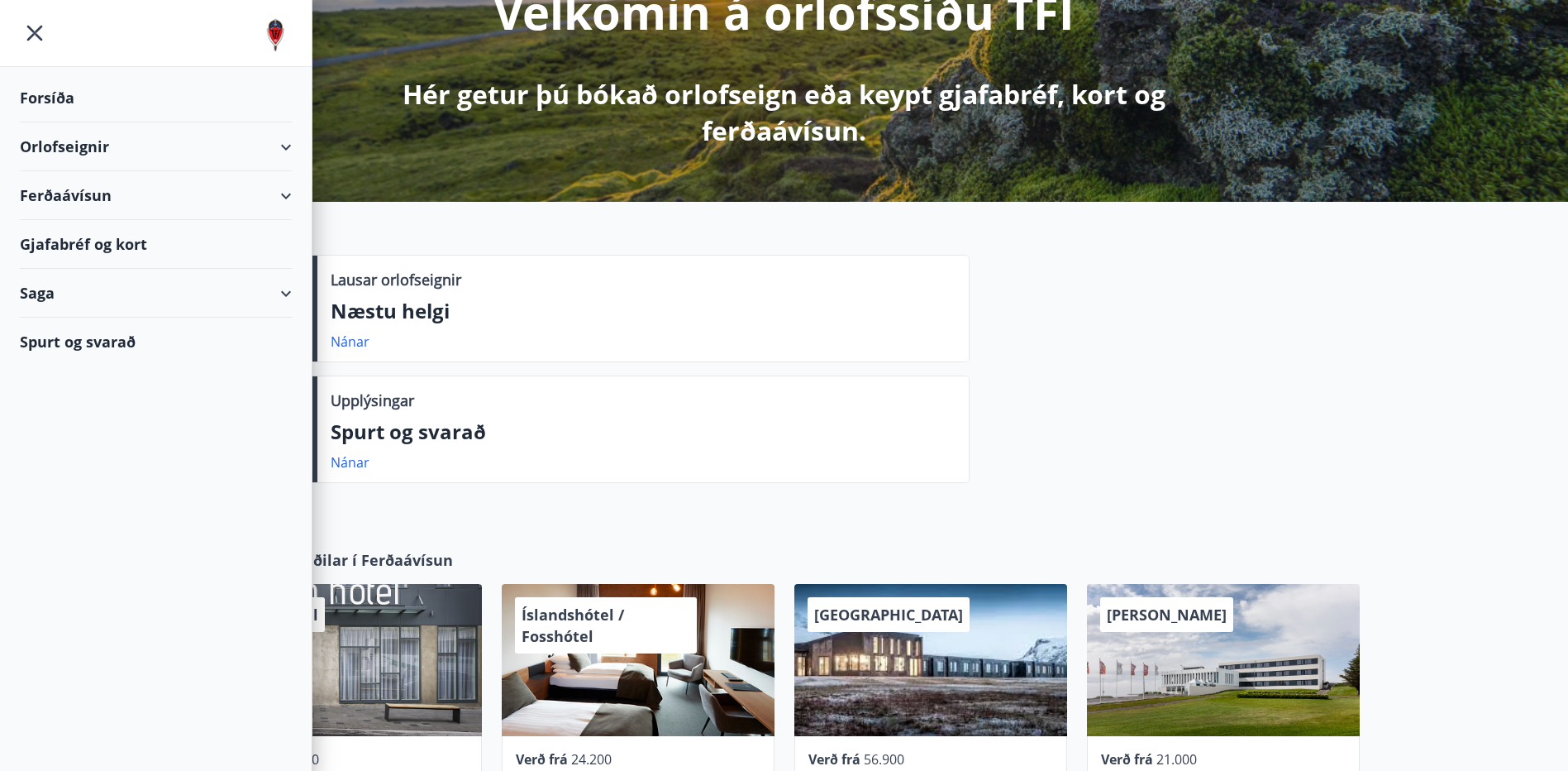
scroll to position [248, 0]
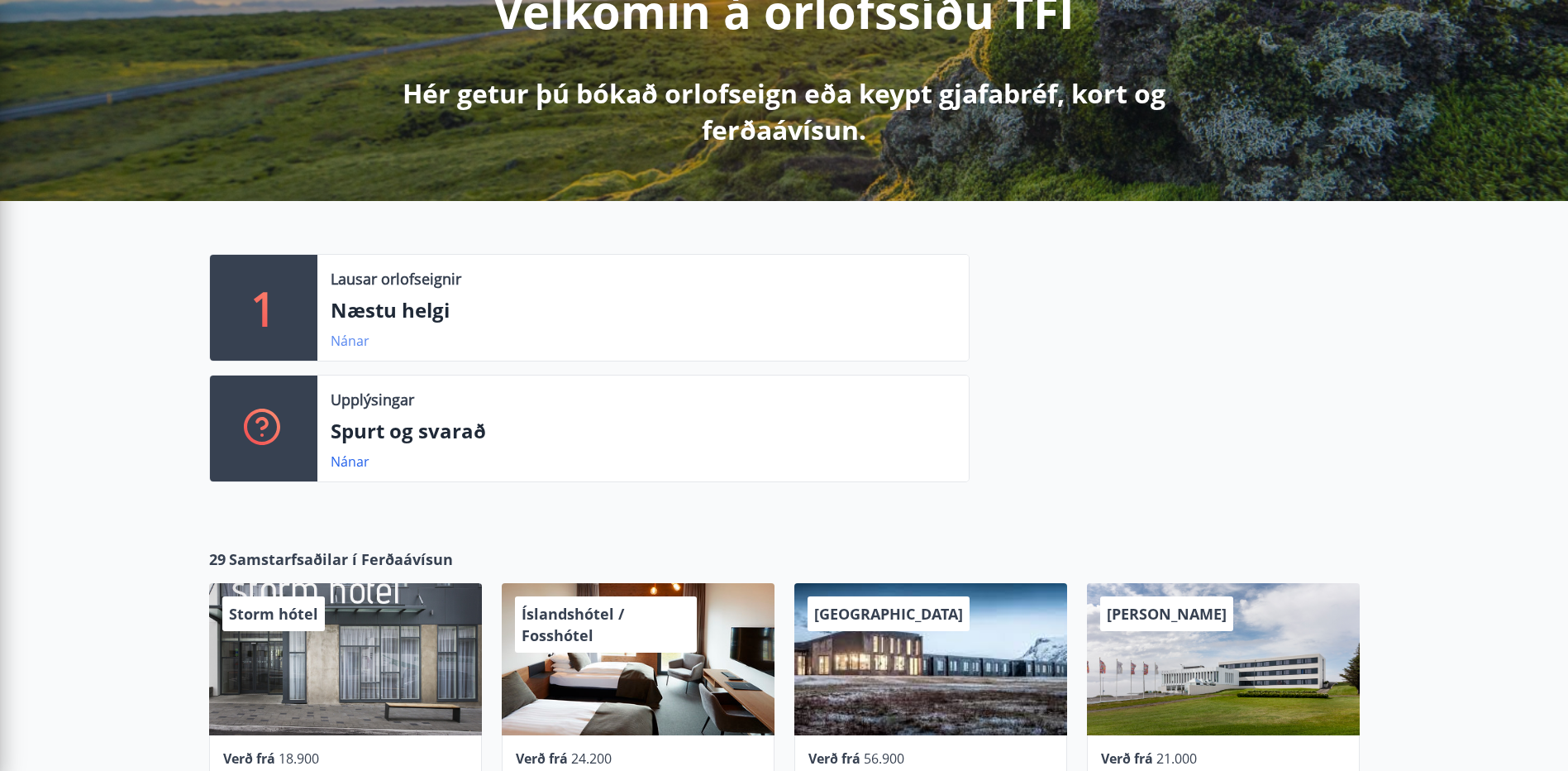
click at [346, 340] on link "Nánar" at bounding box center [350, 340] width 39 height 18
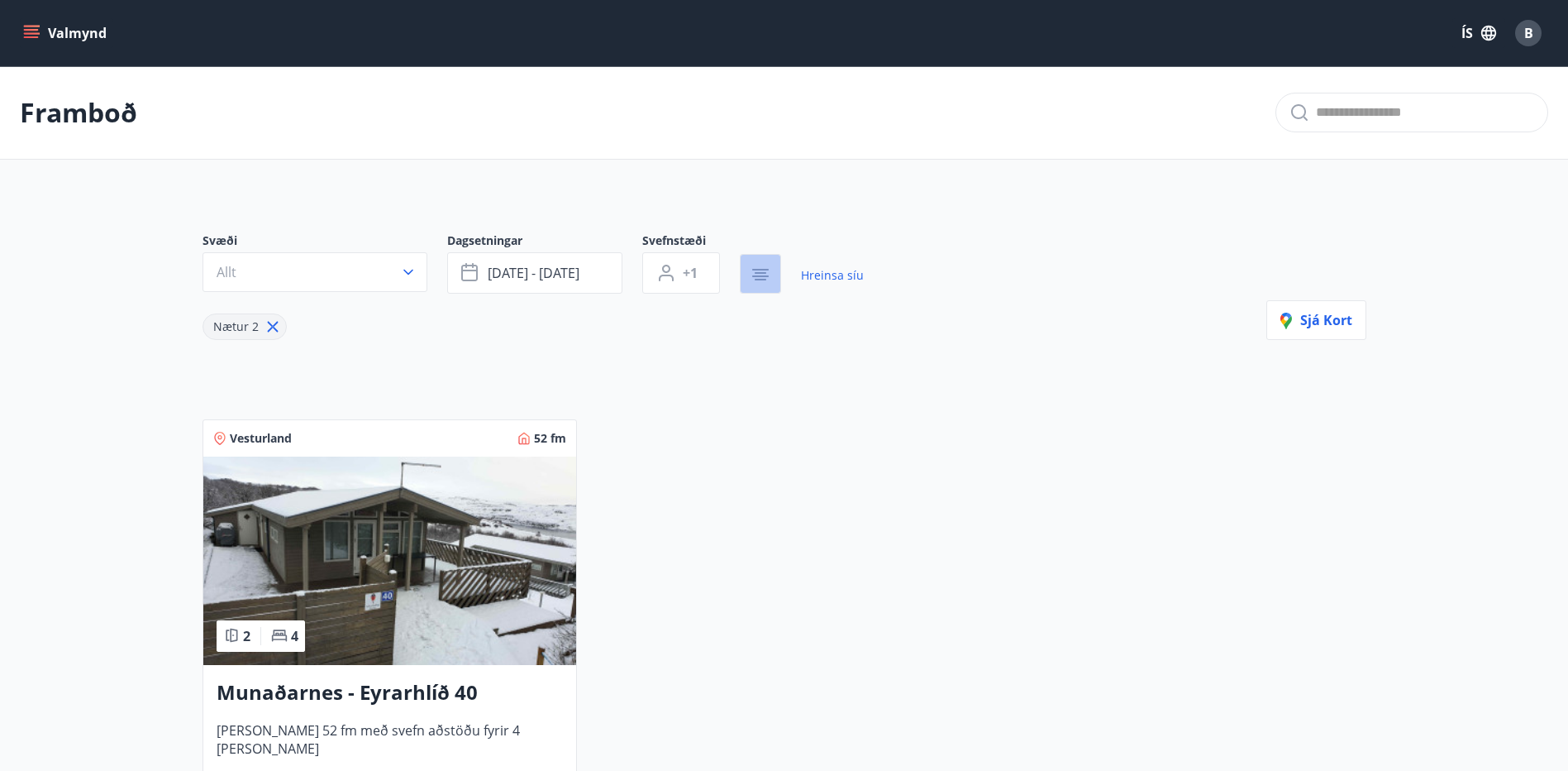
click at [751, 280] on icon "button" at bounding box center [761, 275] width 20 height 20
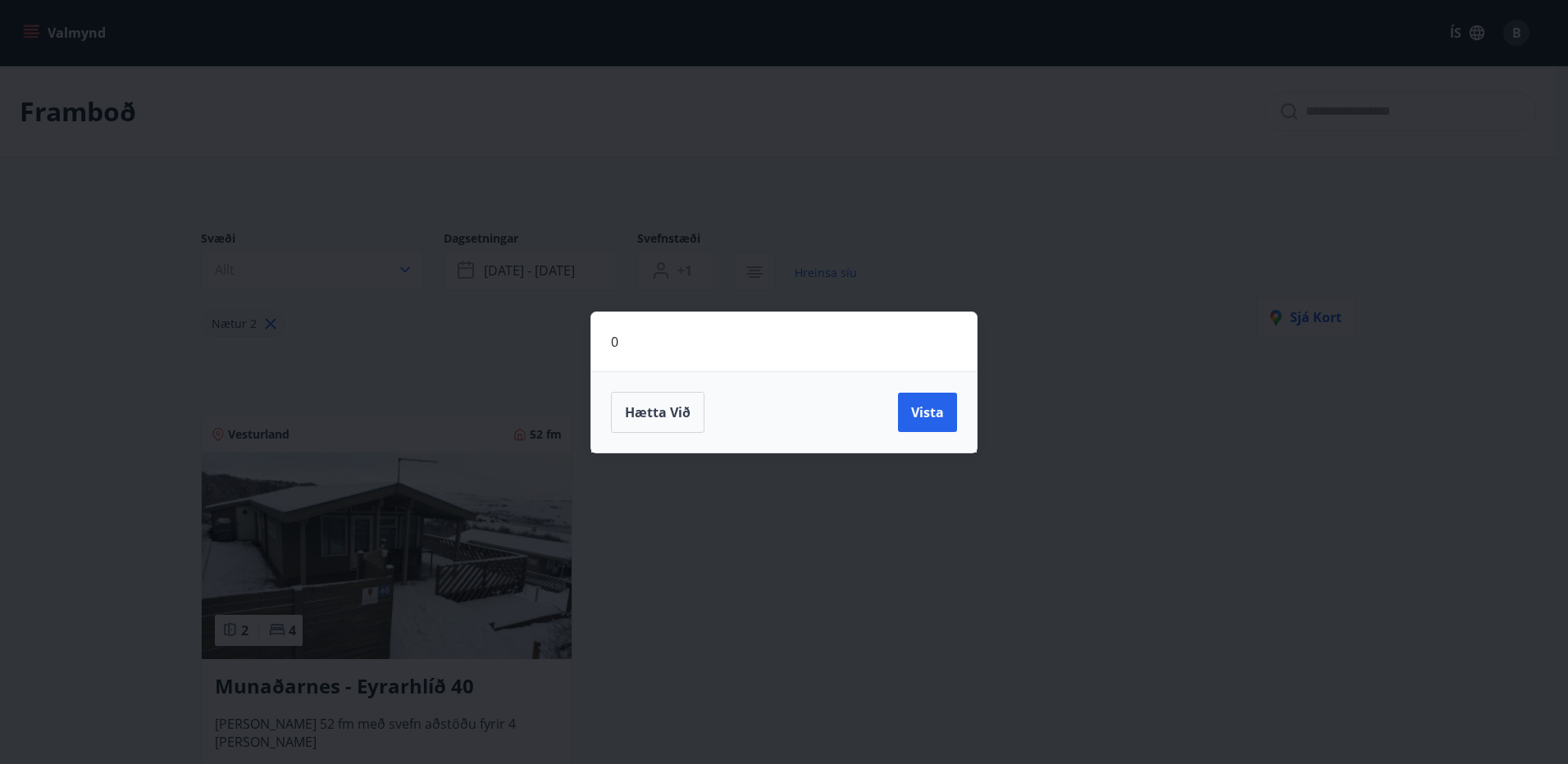
click at [774, 246] on div "0 Hætta við Vista" at bounding box center [784, 382] width 1568 height 764
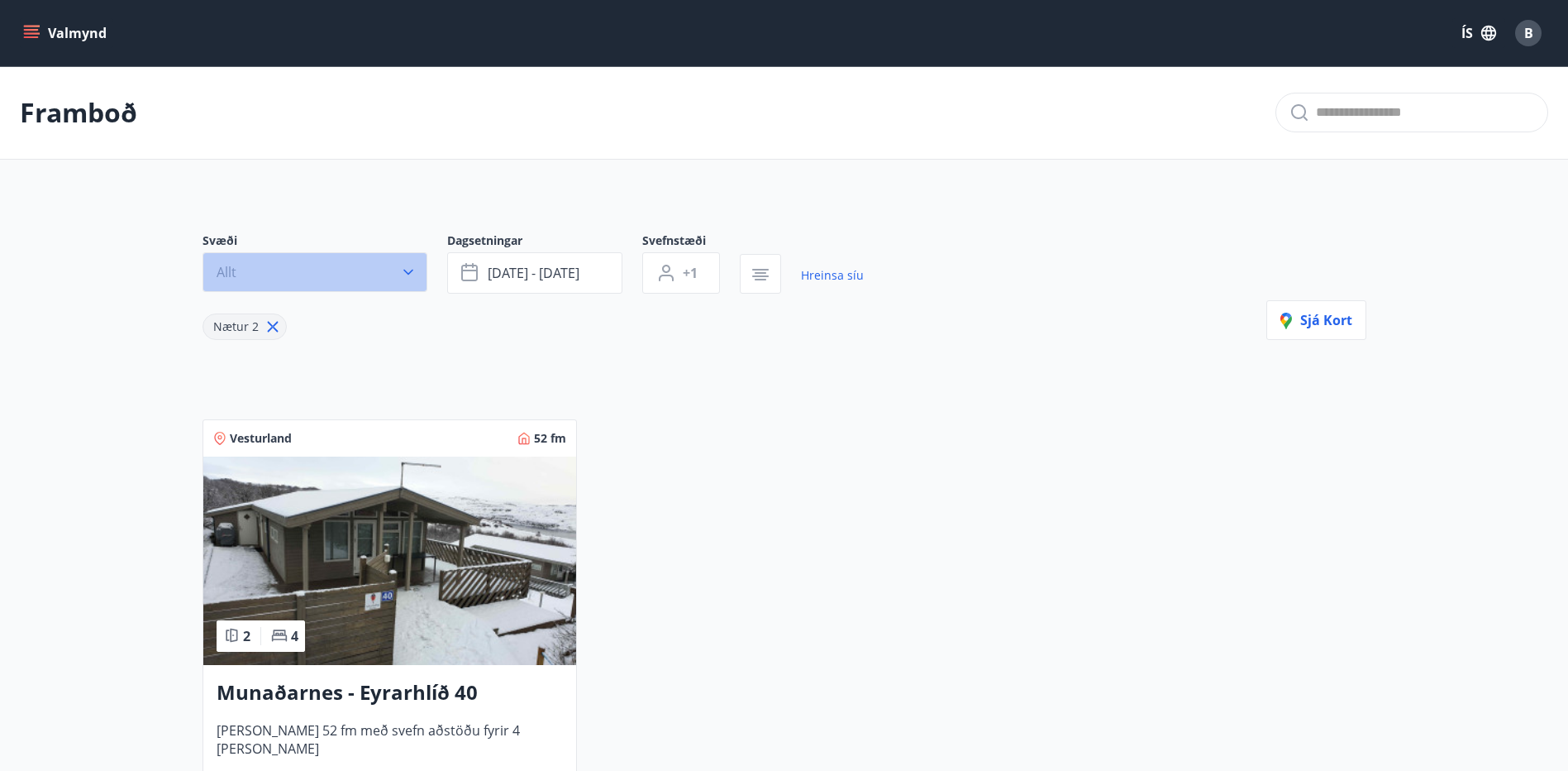
click at [405, 274] on icon "button" at bounding box center [408, 272] width 17 height 17
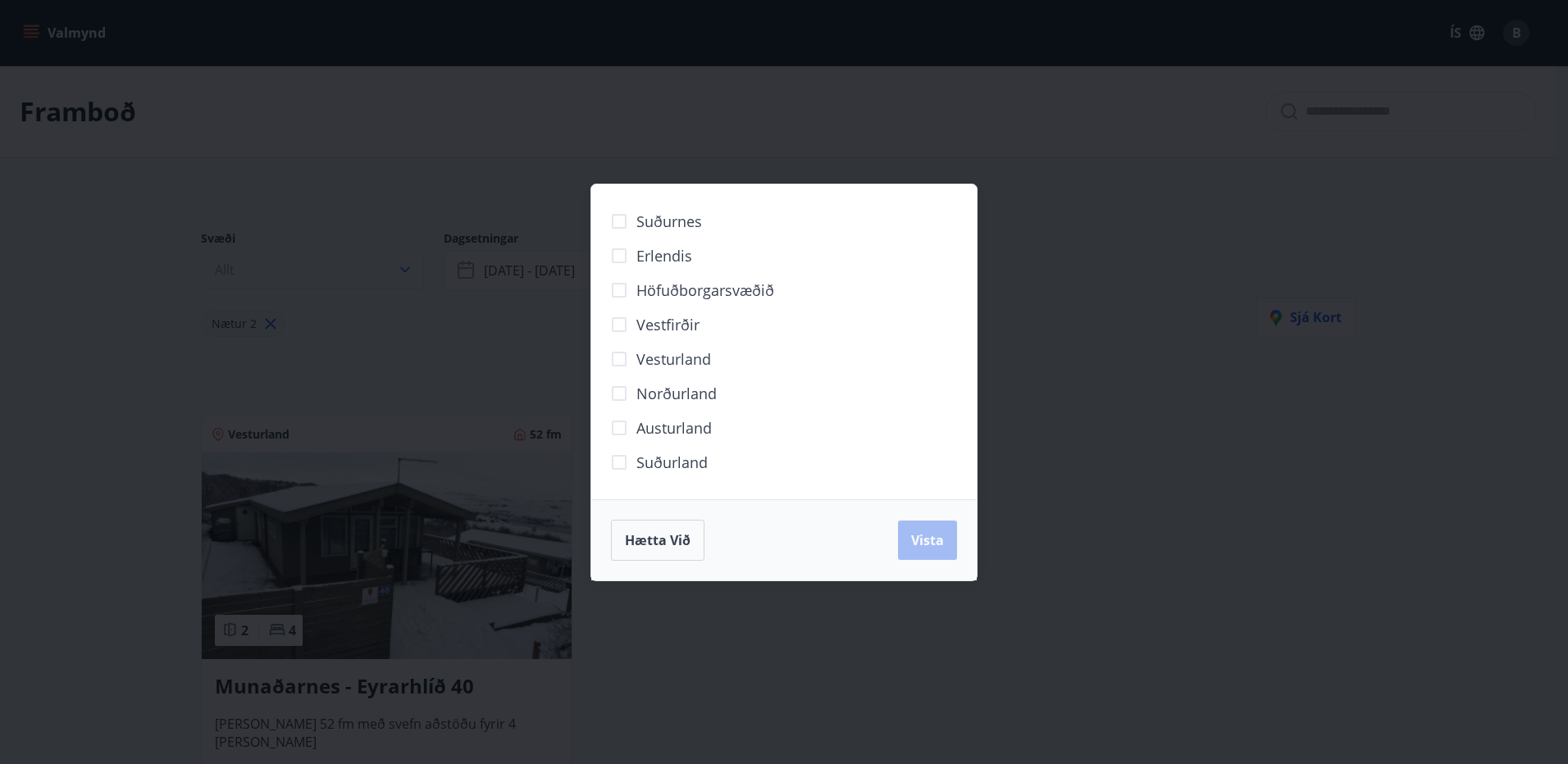
click at [401, 272] on div "Suðurnes Erlendis Höfuðborgarsvæðið Vestfirðir Vesturland Norðurland Austurland…" at bounding box center [784, 382] width 1568 height 764
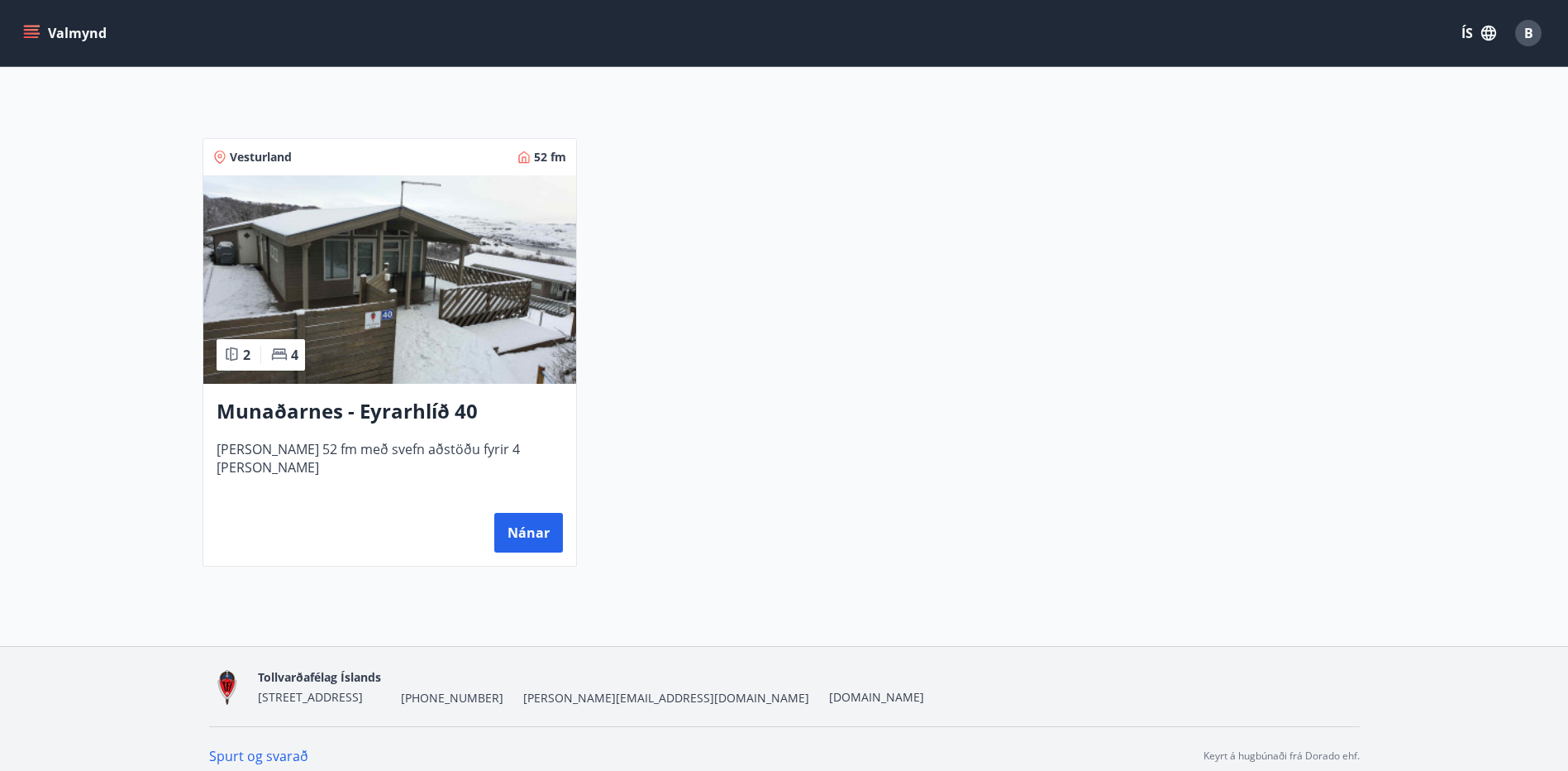
scroll to position [295, 0]
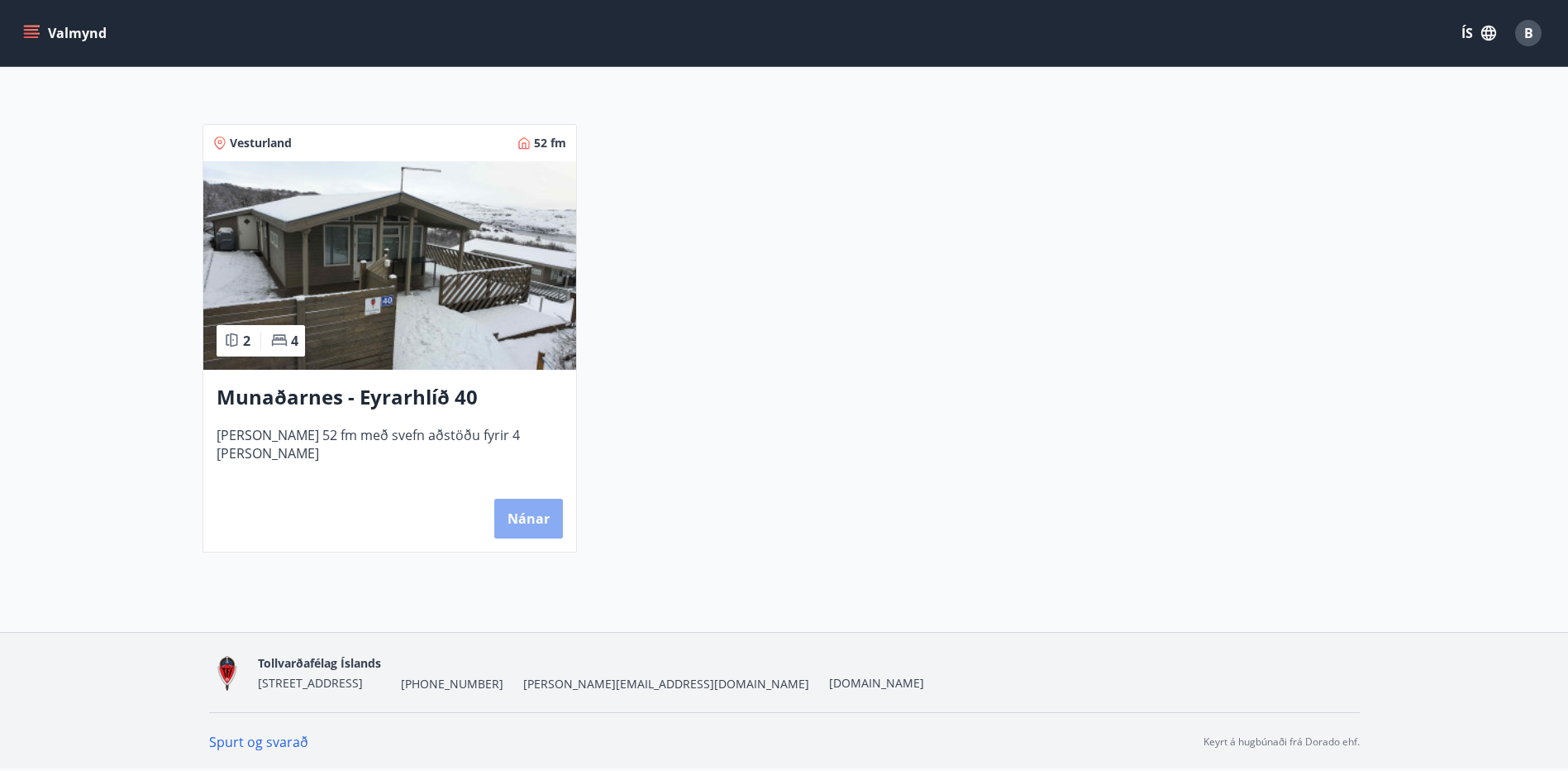
click at [513, 516] on button "Nánar" at bounding box center [528, 518] width 69 height 40
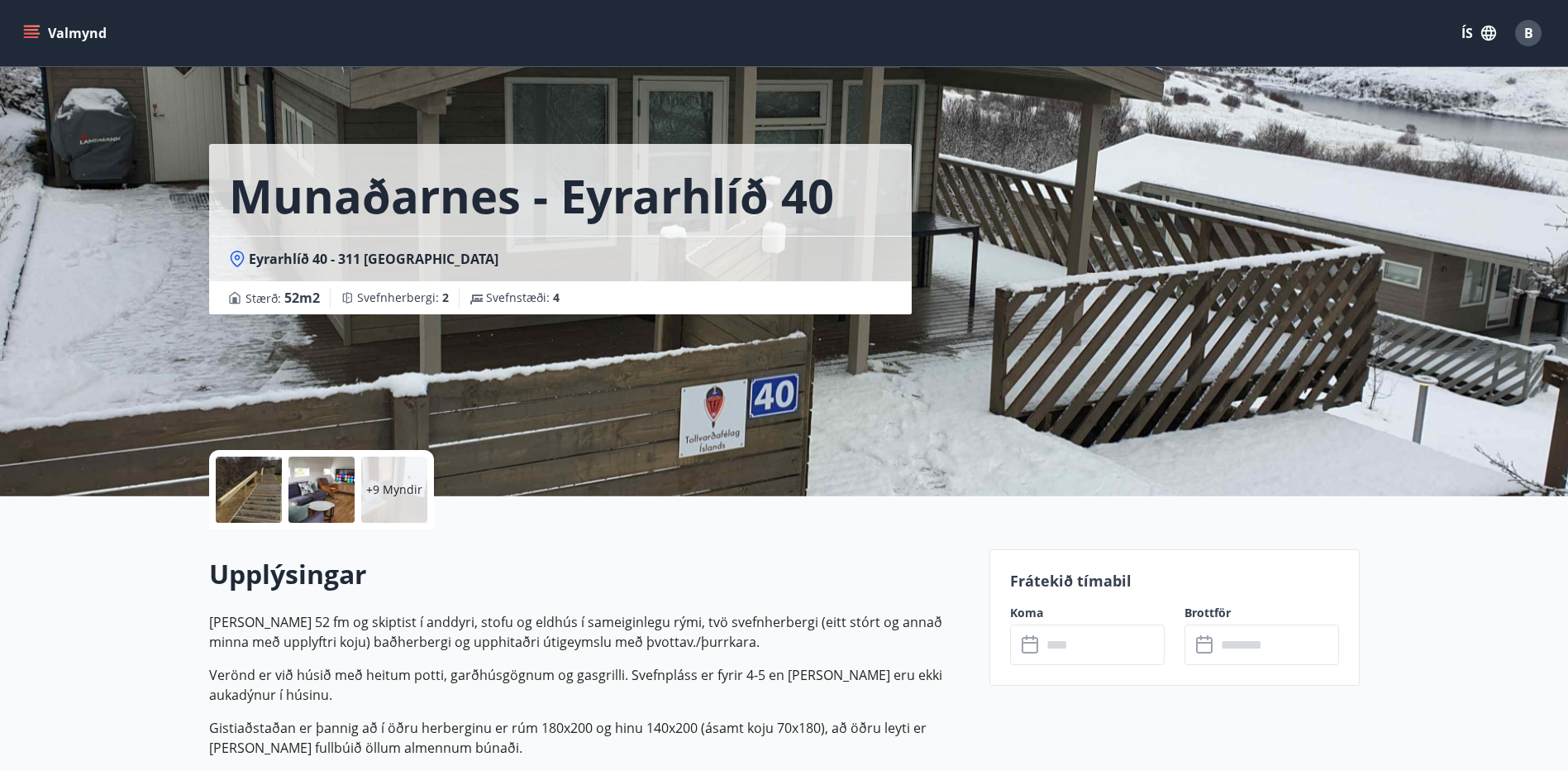
click at [1027, 643] on icon at bounding box center [1032, 645] width 20 height 20
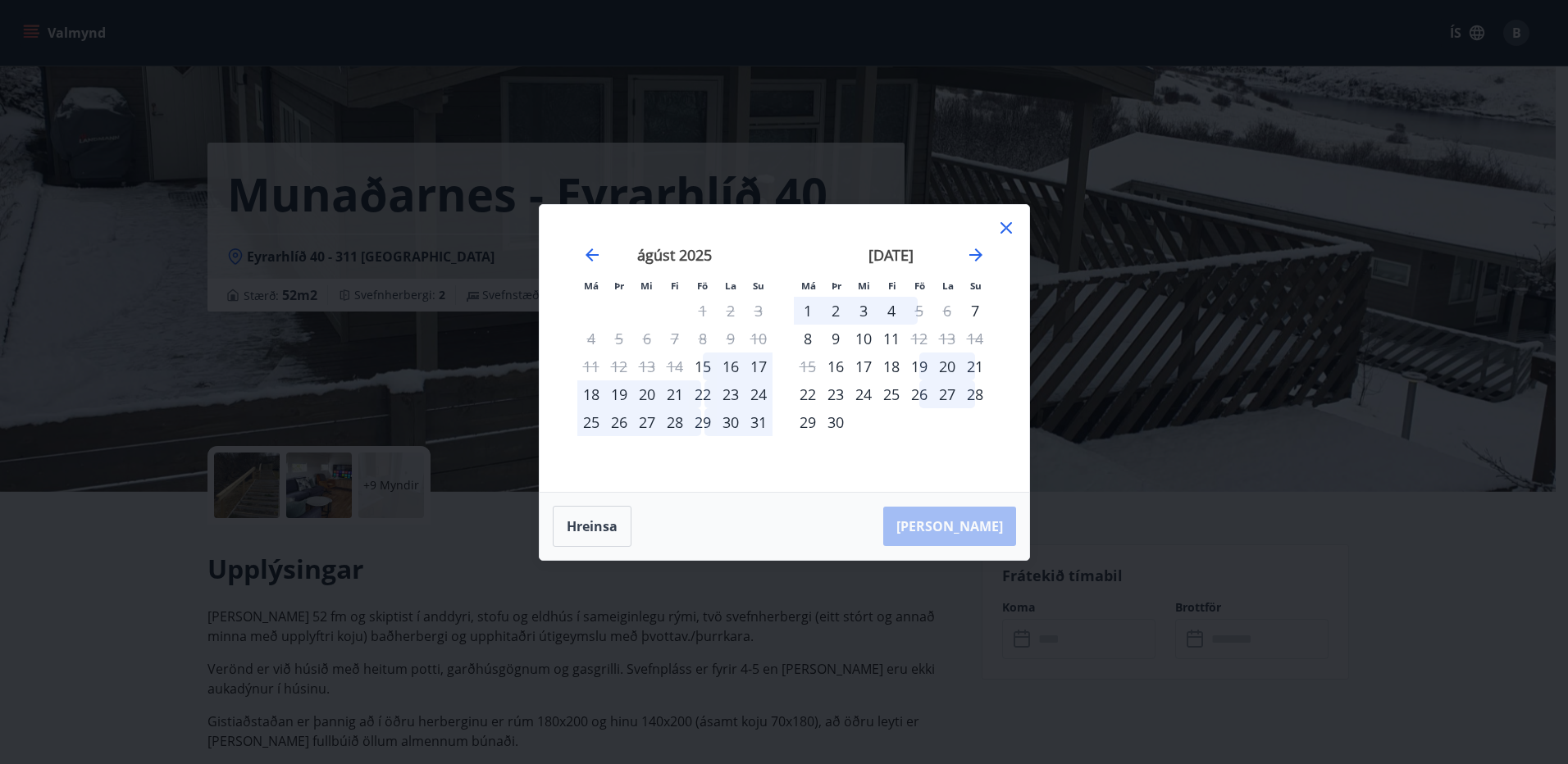
click at [731, 395] on div "23" at bounding box center [731, 394] width 28 height 28
click at [705, 392] on div "22" at bounding box center [702, 394] width 28 height 28
click at [763, 392] on div "24" at bounding box center [758, 394] width 28 height 28
click at [587, 247] on icon "Move backward to switch to the previous month." at bounding box center [592, 255] width 20 height 20
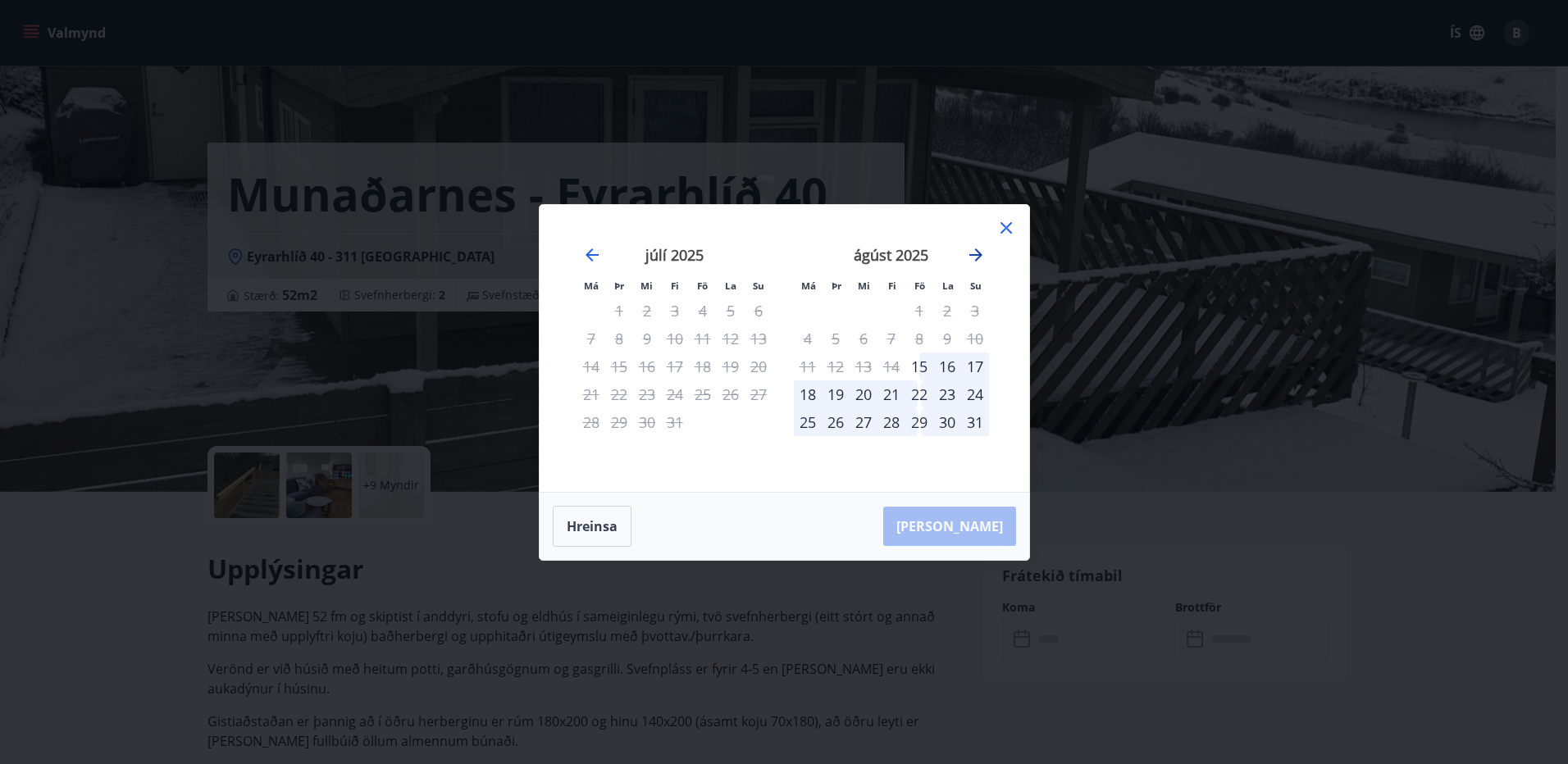
click at [976, 253] on icon "Move forward to switch to the next month." at bounding box center [976, 255] width 20 height 20
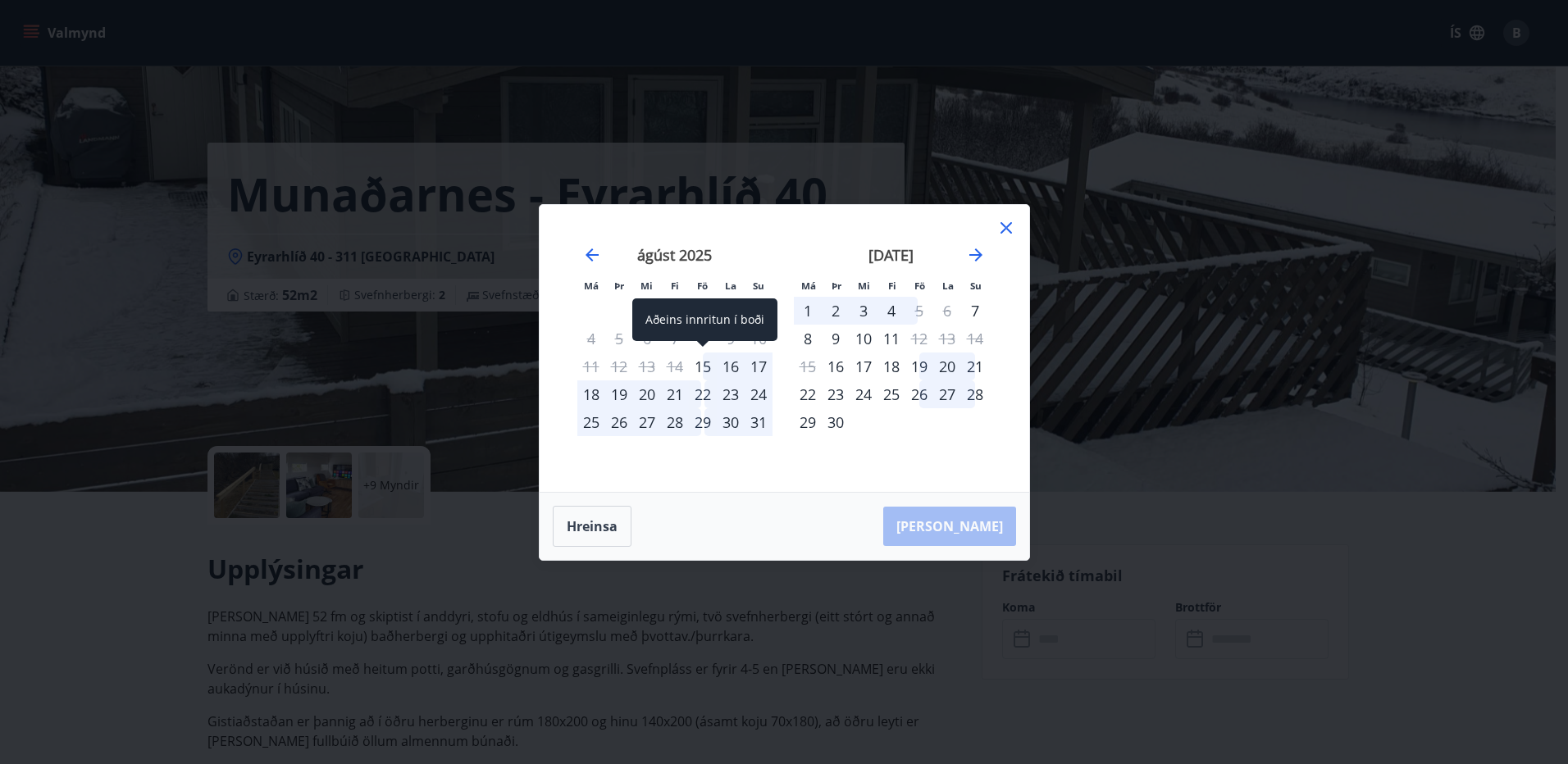
click at [701, 363] on div "15" at bounding box center [702, 366] width 28 height 28
click at [758, 364] on div "17" at bounding box center [758, 366] width 28 height 28
click at [581, 519] on button "Hreinsa" at bounding box center [592, 526] width 78 height 41
click at [728, 393] on div "23" at bounding box center [731, 394] width 28 height 28
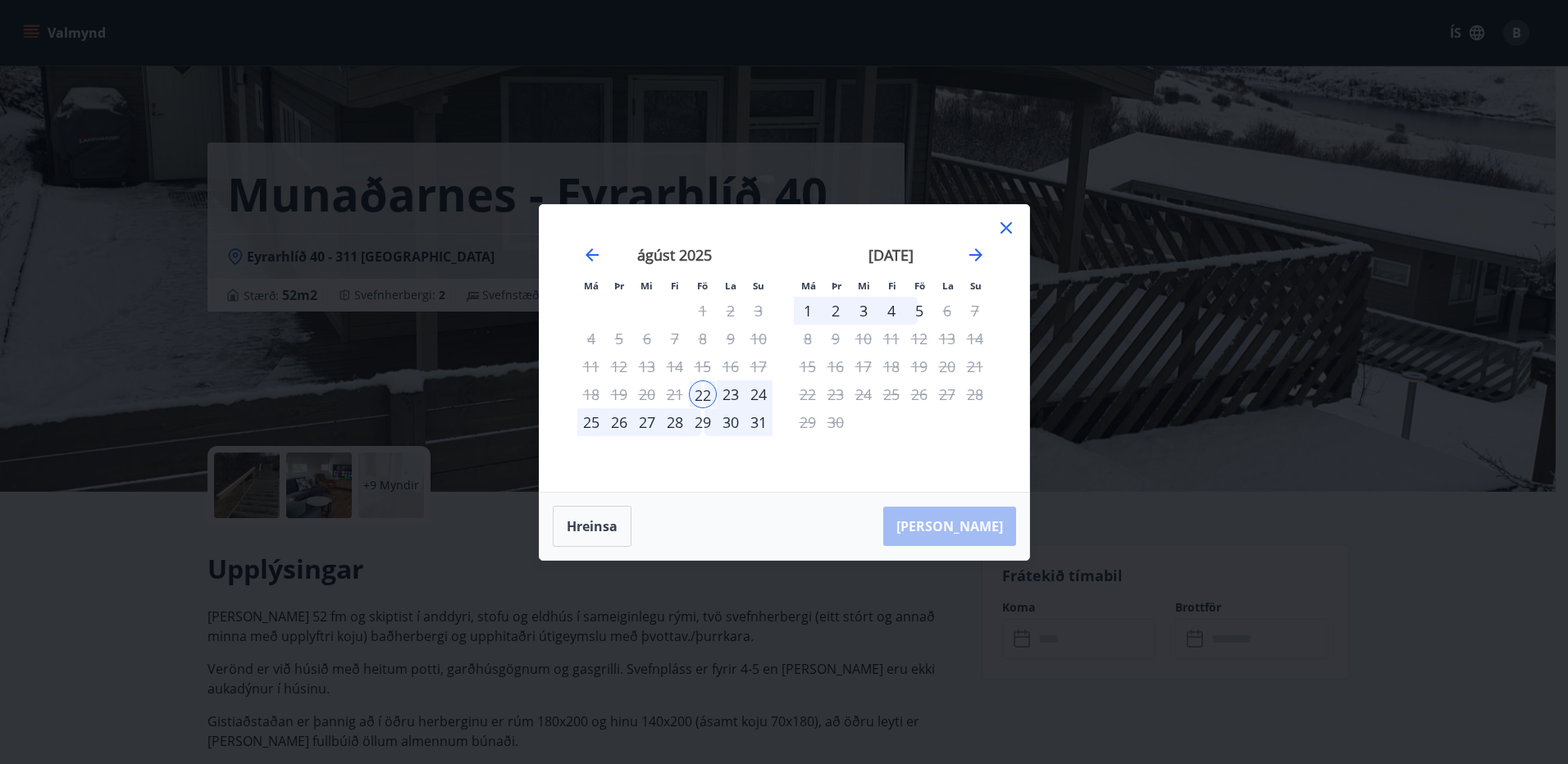
click at [763, 392] on div "24" at bounding box center [758, 394] width 28 height 28
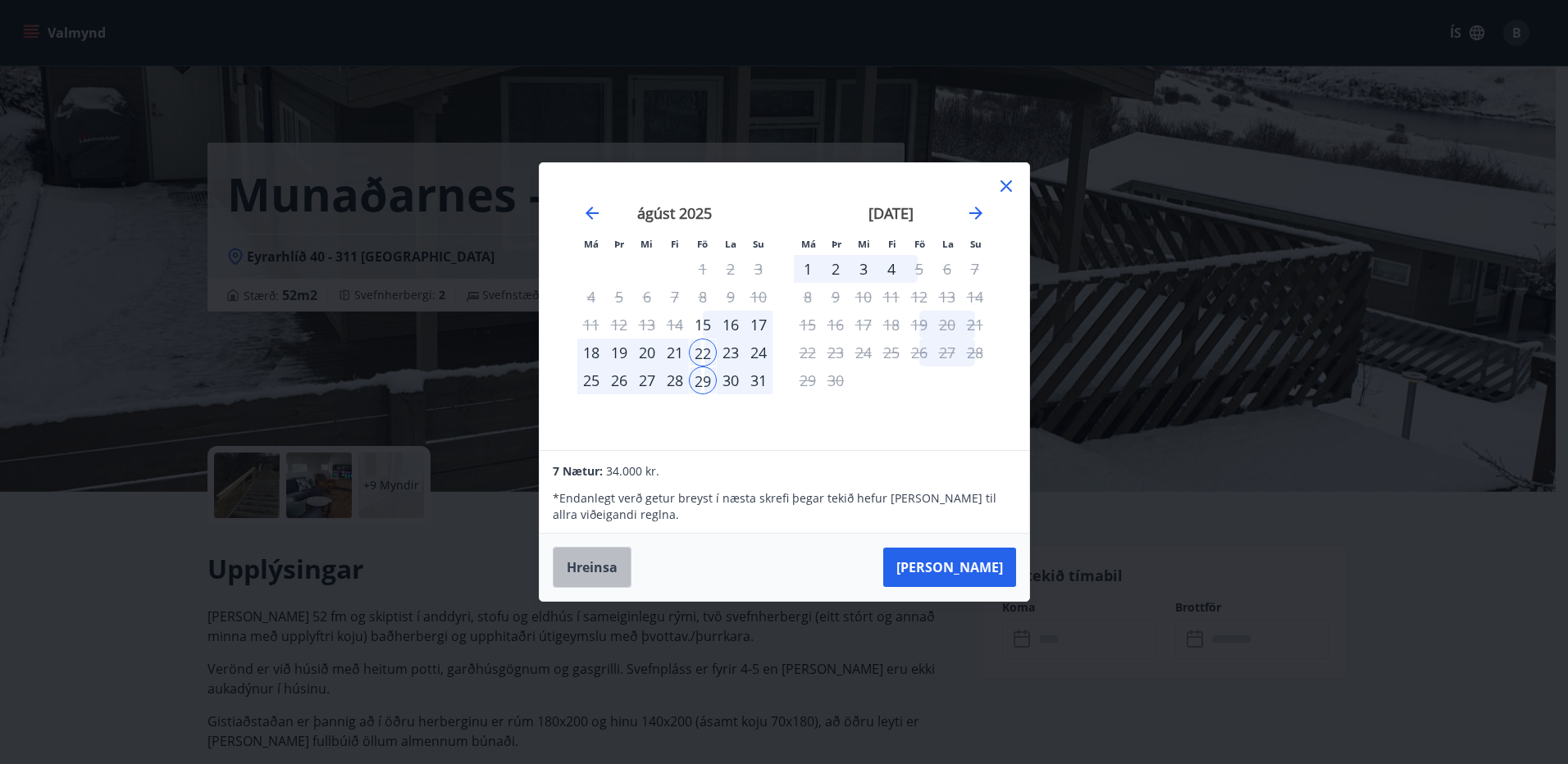
click at [596, 565] on button "Hreinsa" at bounding box center [592, 567] width 78 height 41
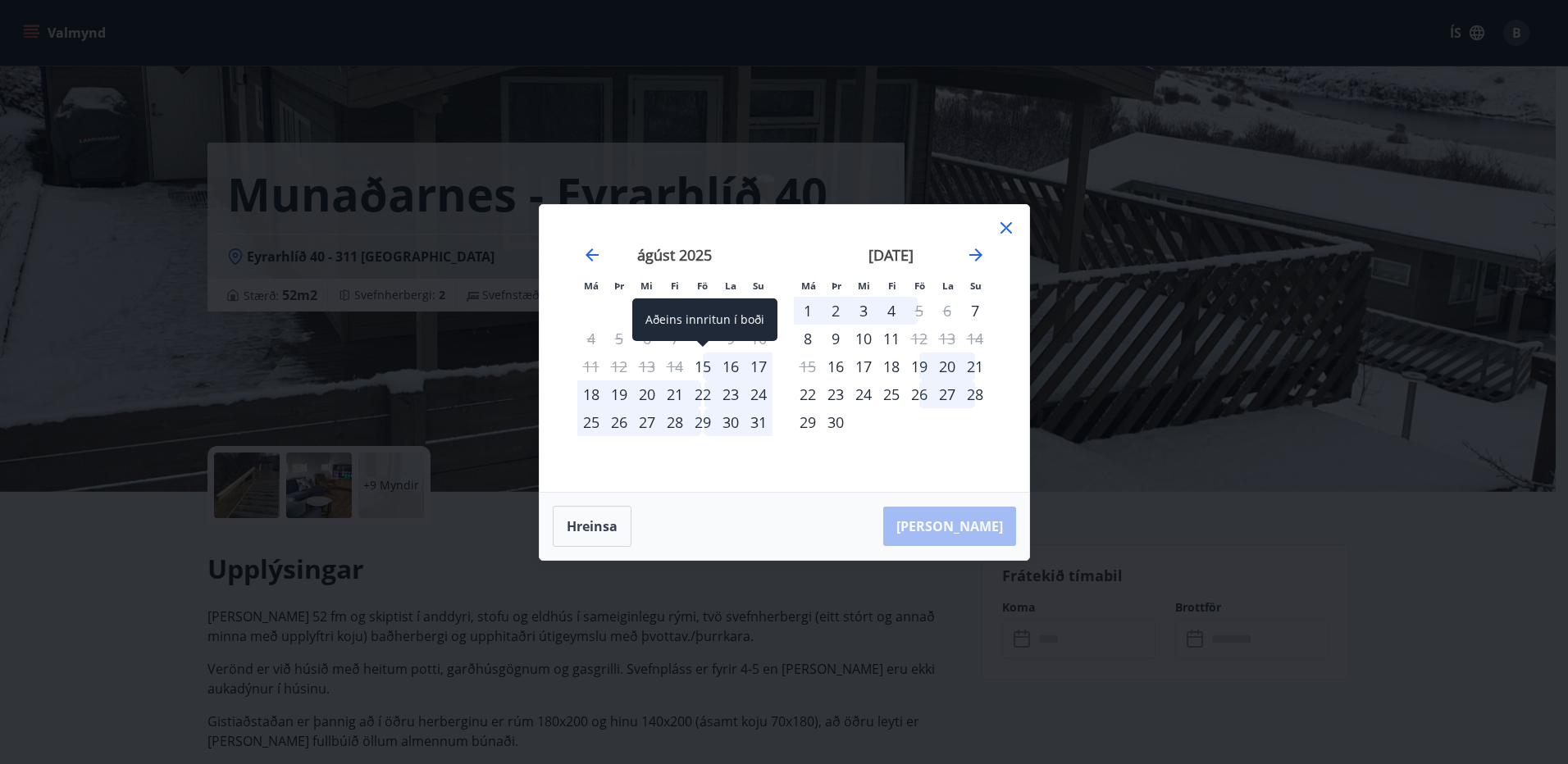
click at [707, 361] on div "15" at bounding box center [702, 366] width 28 height 28
click at [758, 365] on div "17" at bounding box center [758, 366] width 28 height 28
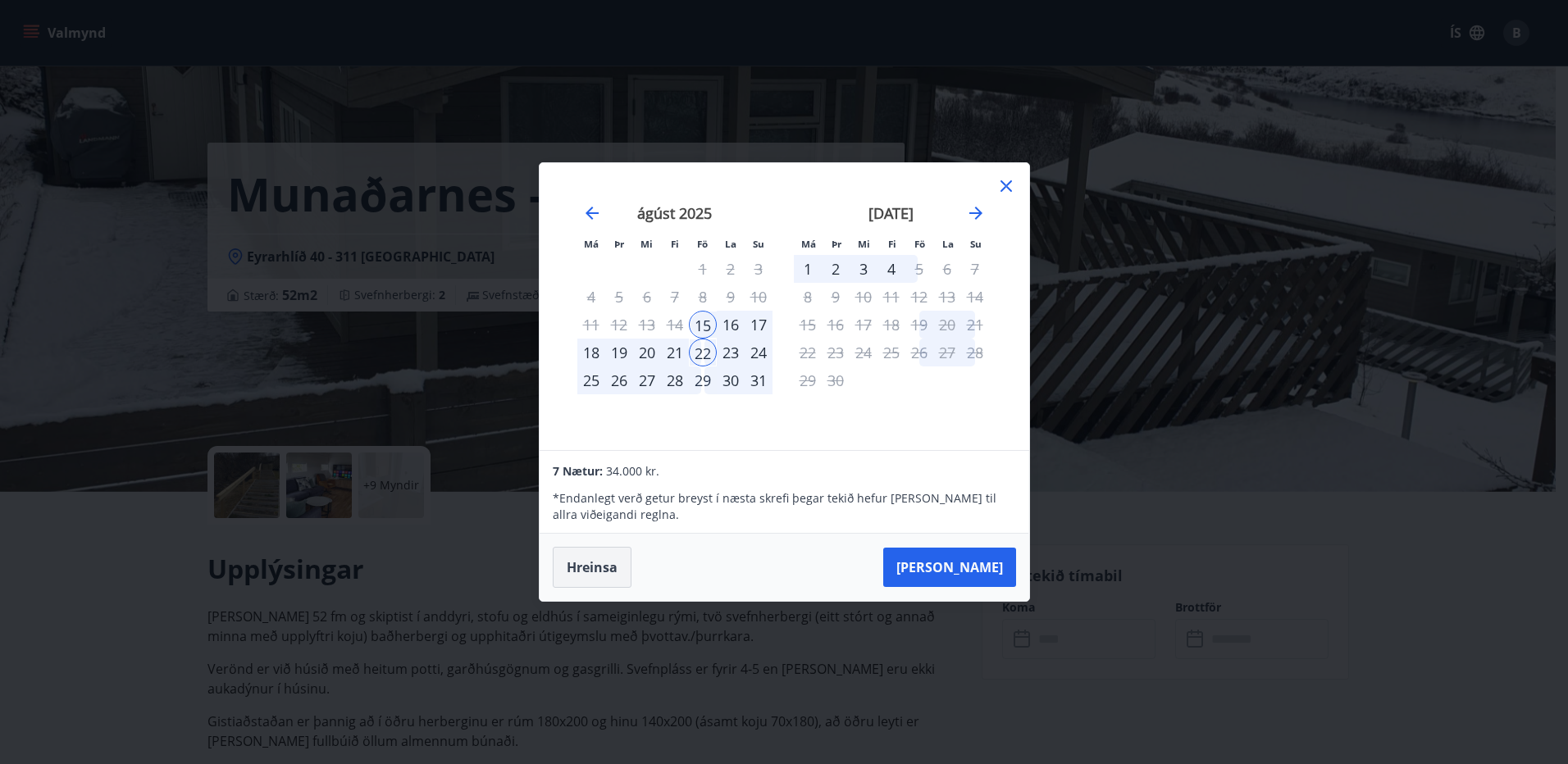
click at [587, 571] on button "Hreinsa" at bounding box center [592, 567] width 78 height 41
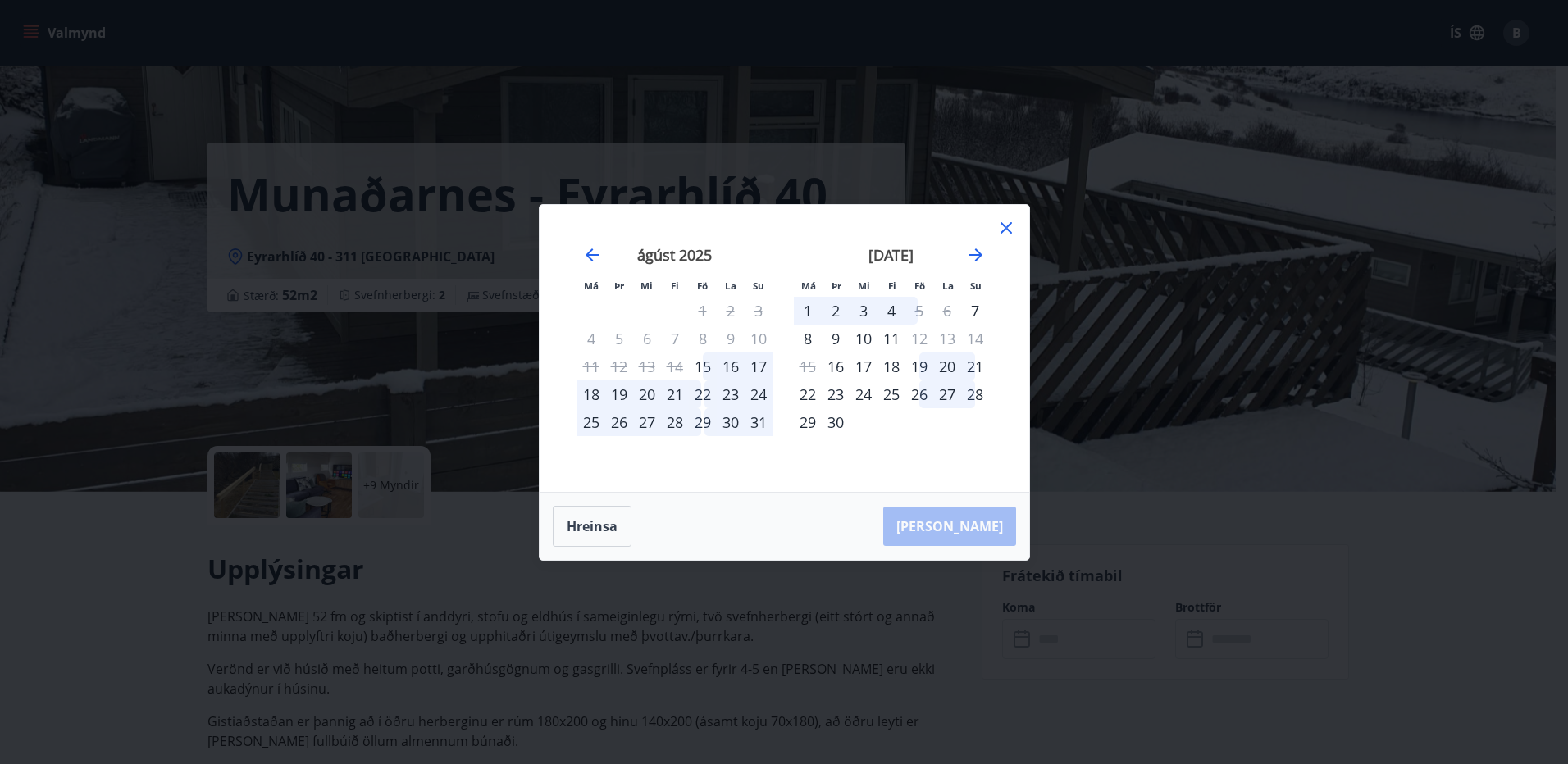
click at [926, 393] on div "26" at bounding box center [919, 394] width 28 height 28
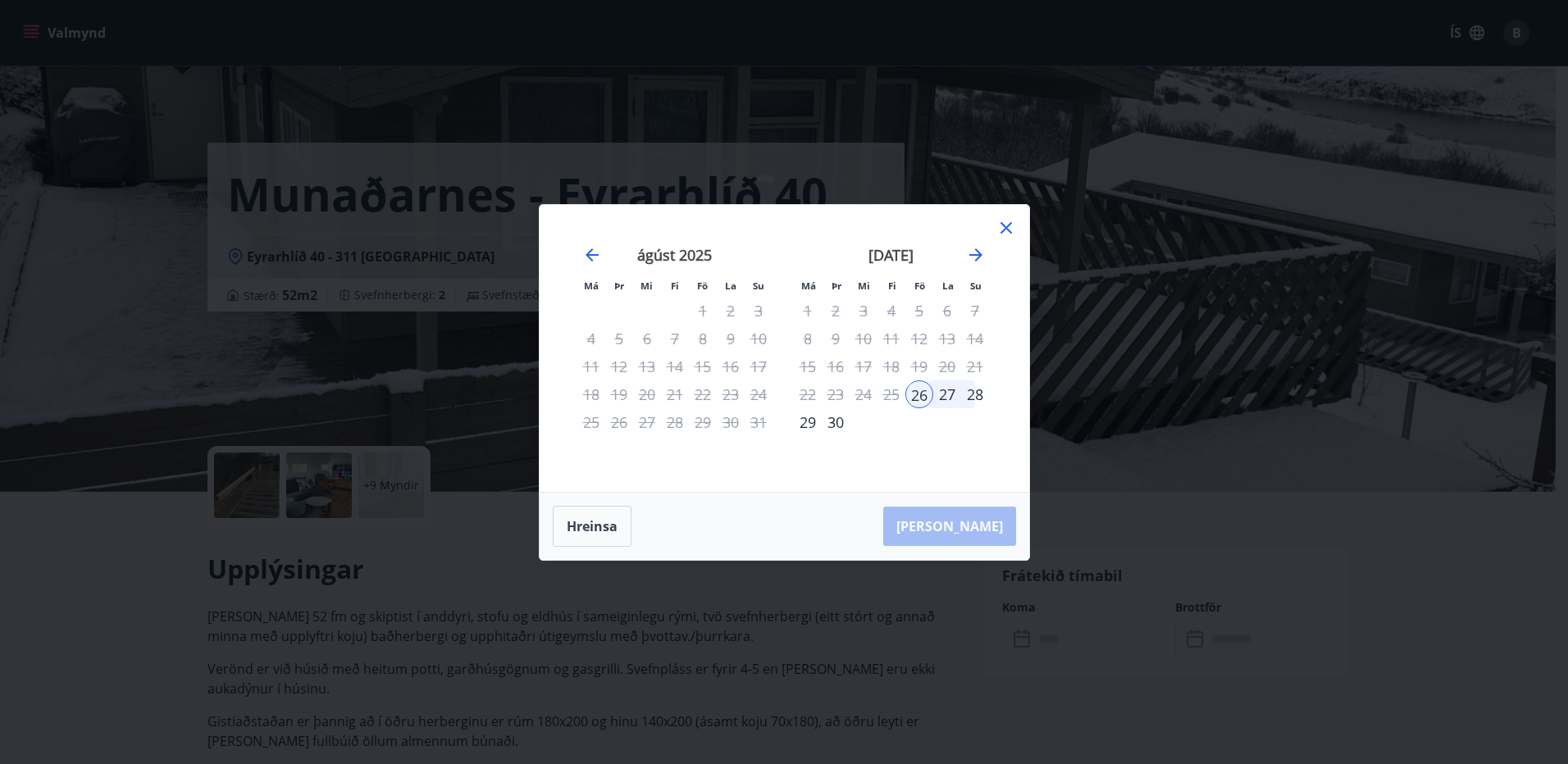
click at [975, 393] on div "28" at bounding box center [974, 394] width 28 height 28
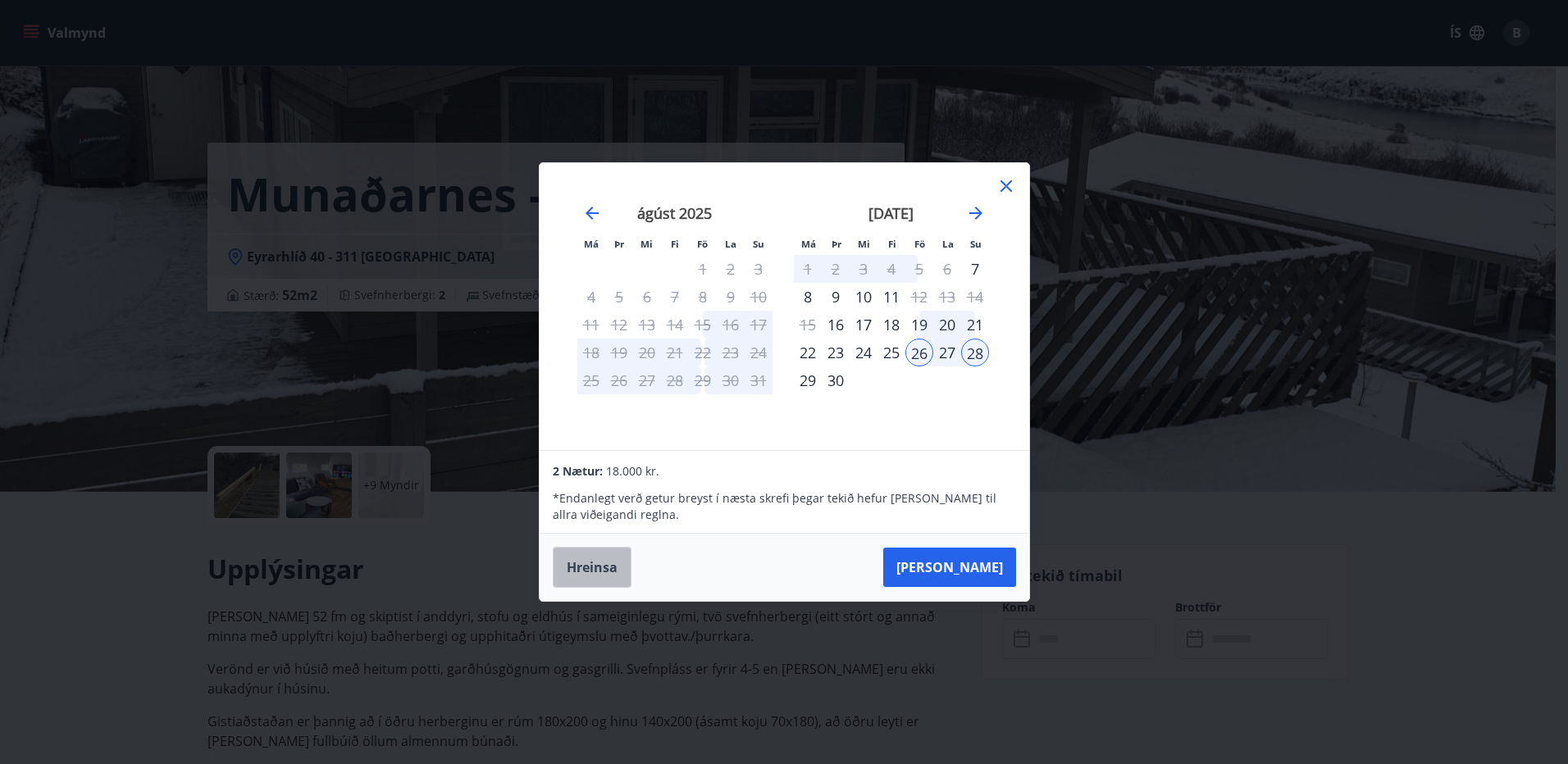
click at [575, 566] on button "Hreinsa" at bounding box center [592, 567] width 78 height 41
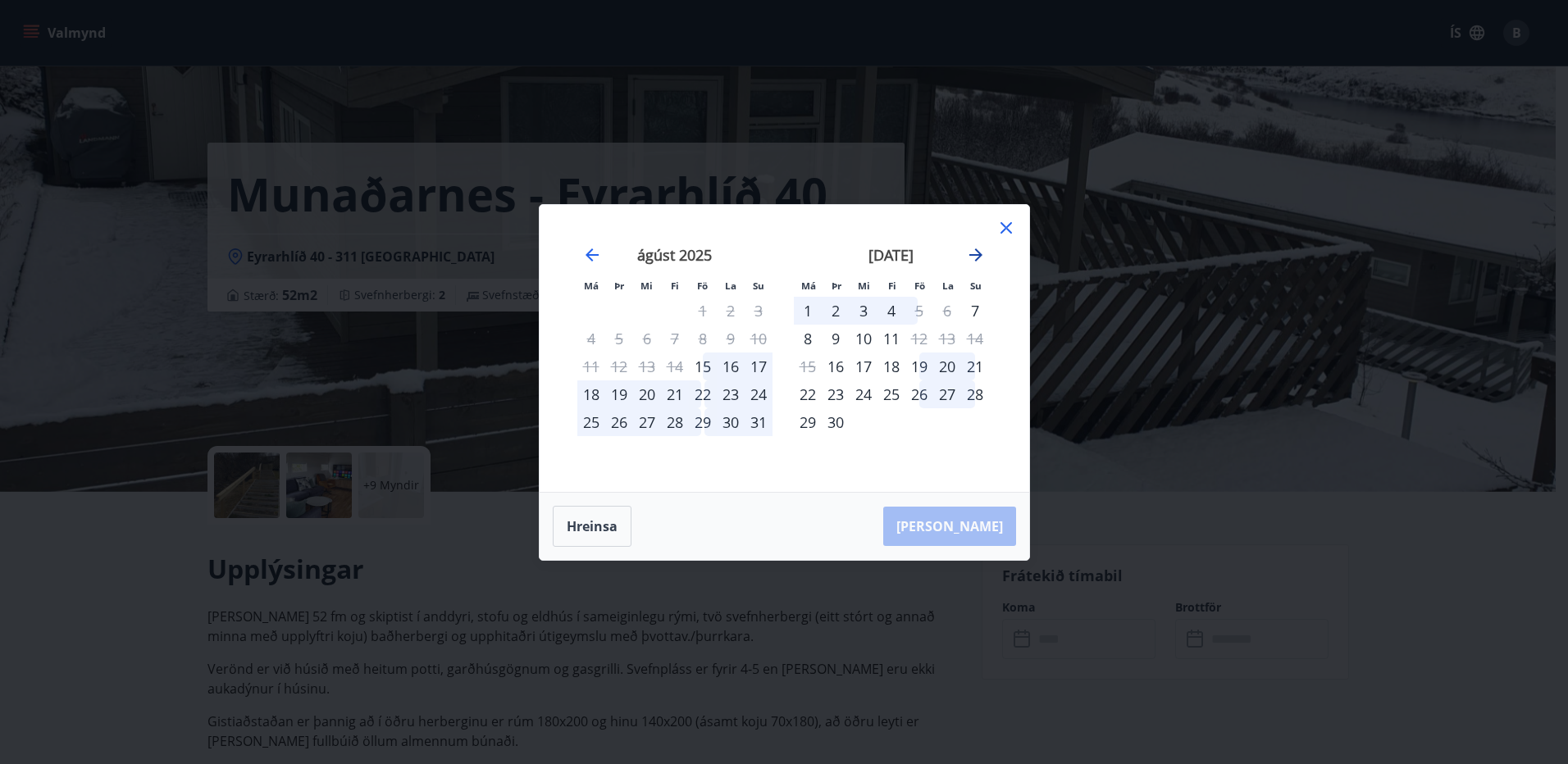
click at [974, 255] on icon "Move forward to switch to the next month." at bounding box center [976, 255] width 20 height 20
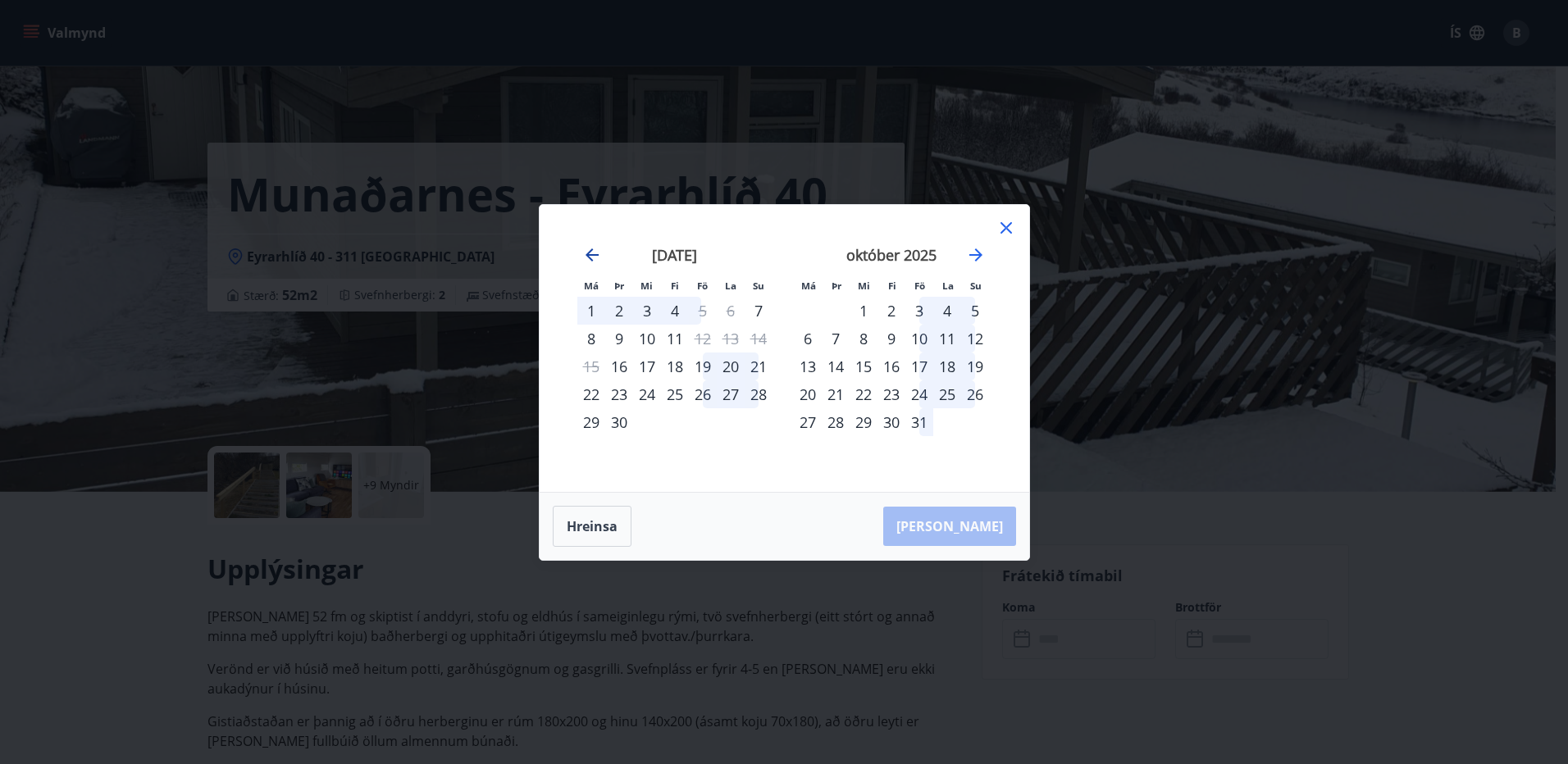
click at [590, 247] on icon "Move backward to switch to the previous month." at bounding box center [592, 255] width 20 height 20
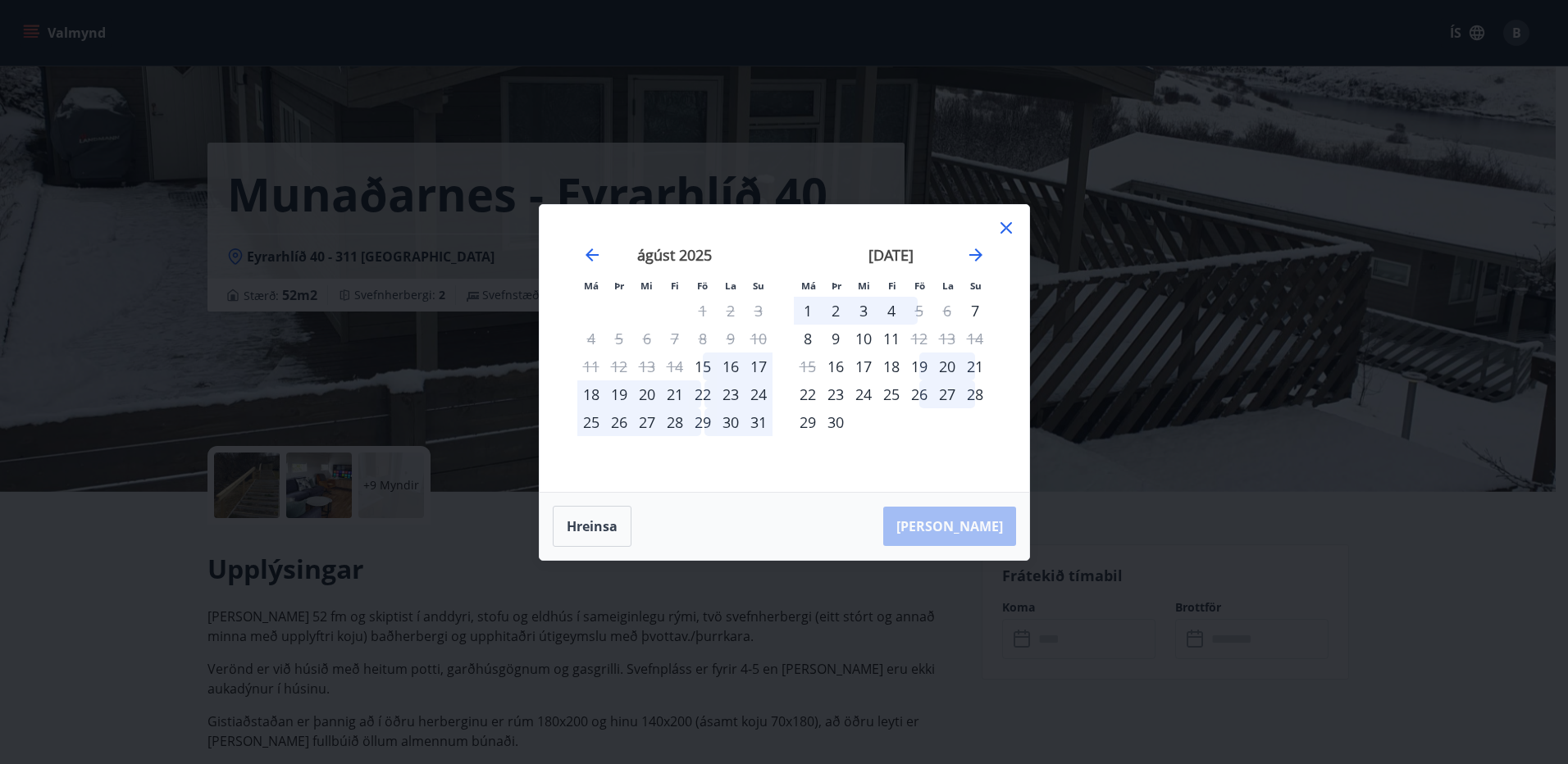
click at [1008, 227] on icon at bounding box center [1006, 228] width 20 height 20
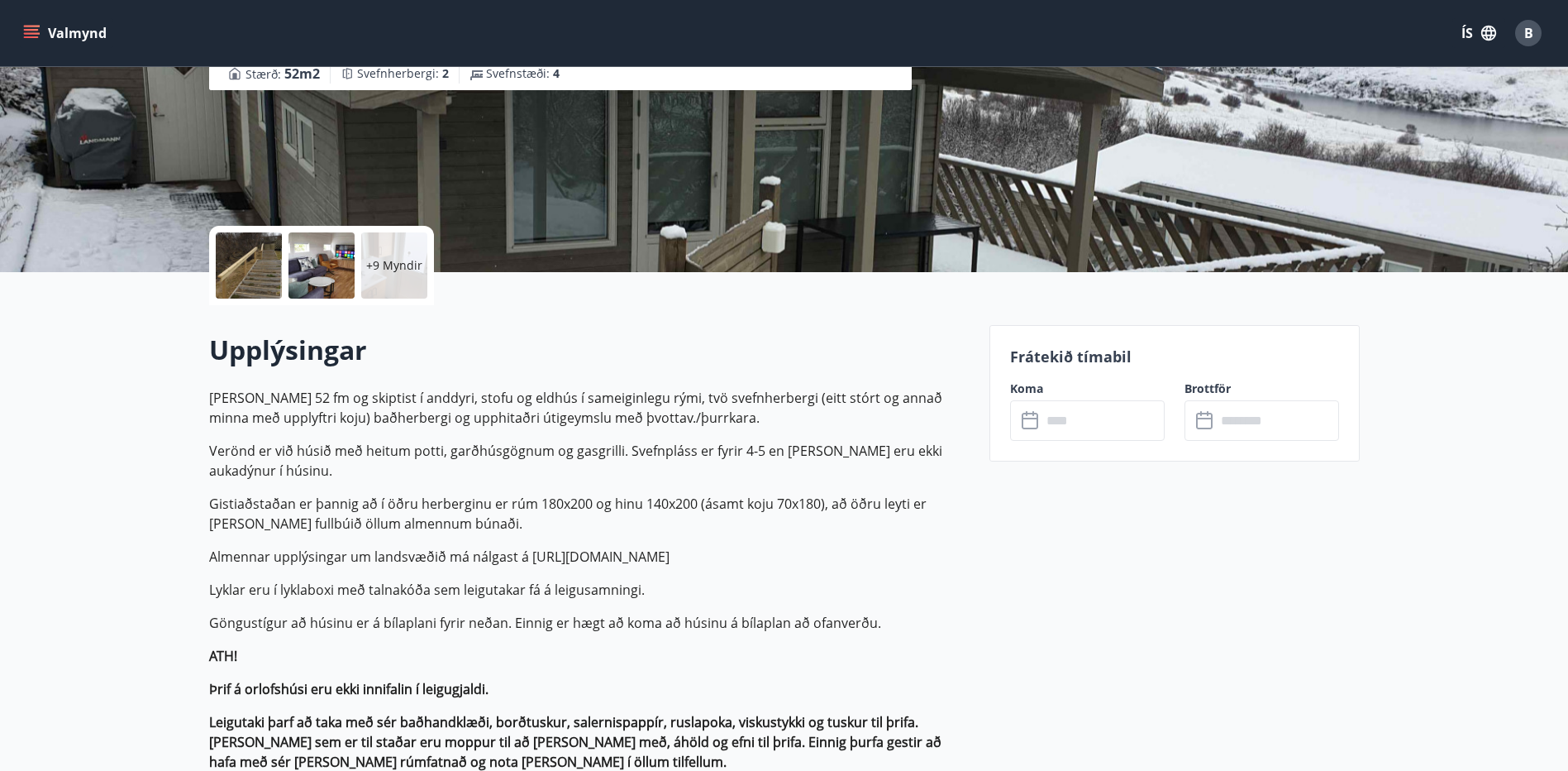
scroll to position [331, 0]
